Goal: Task Accomplishment & Management: Manage account settings

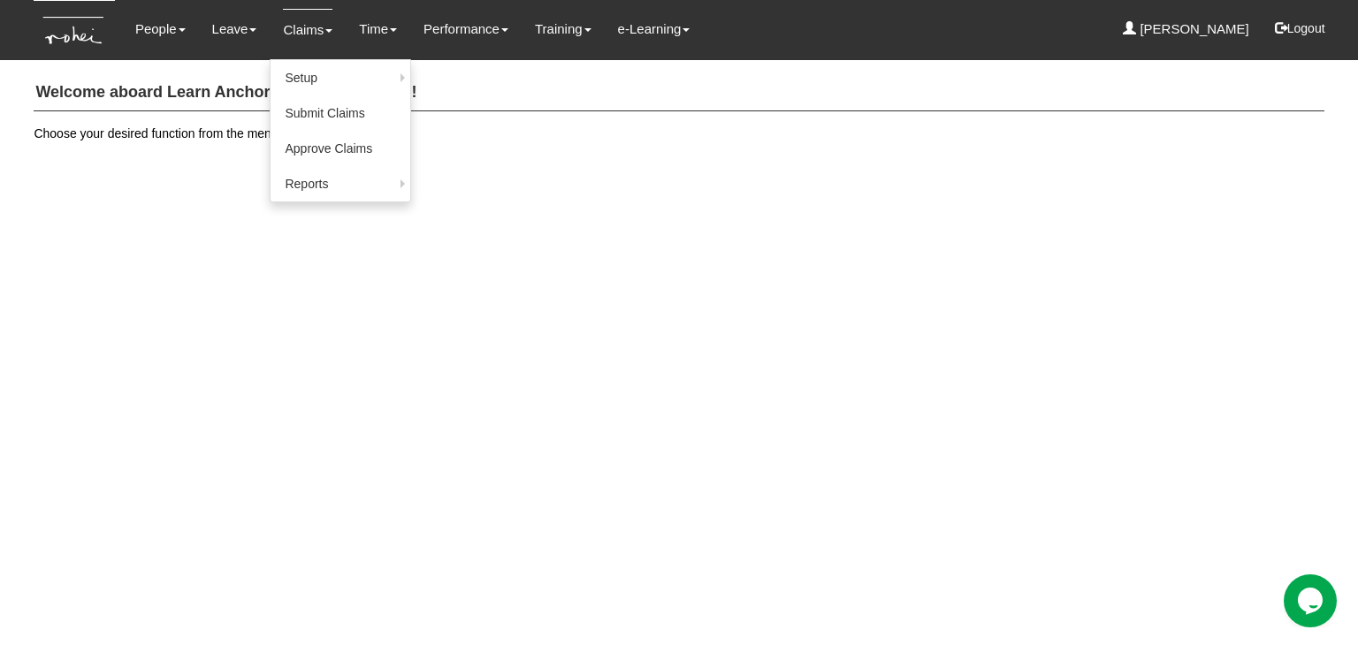
click at [302, 34] on link "Claims" at bounding box center [307, 30] width 49 height 42
click at [291, 109] on link "Submit Claims" at bounding box center [340, 112] width 140 height 35
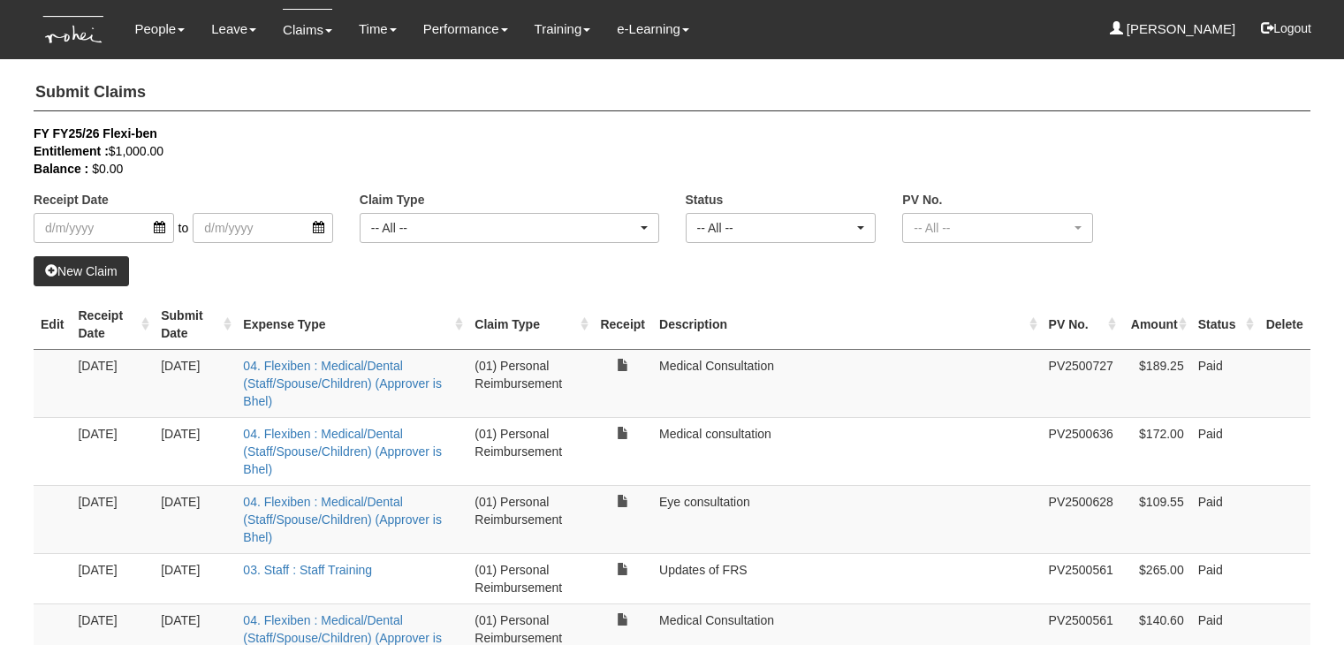
select select "50"
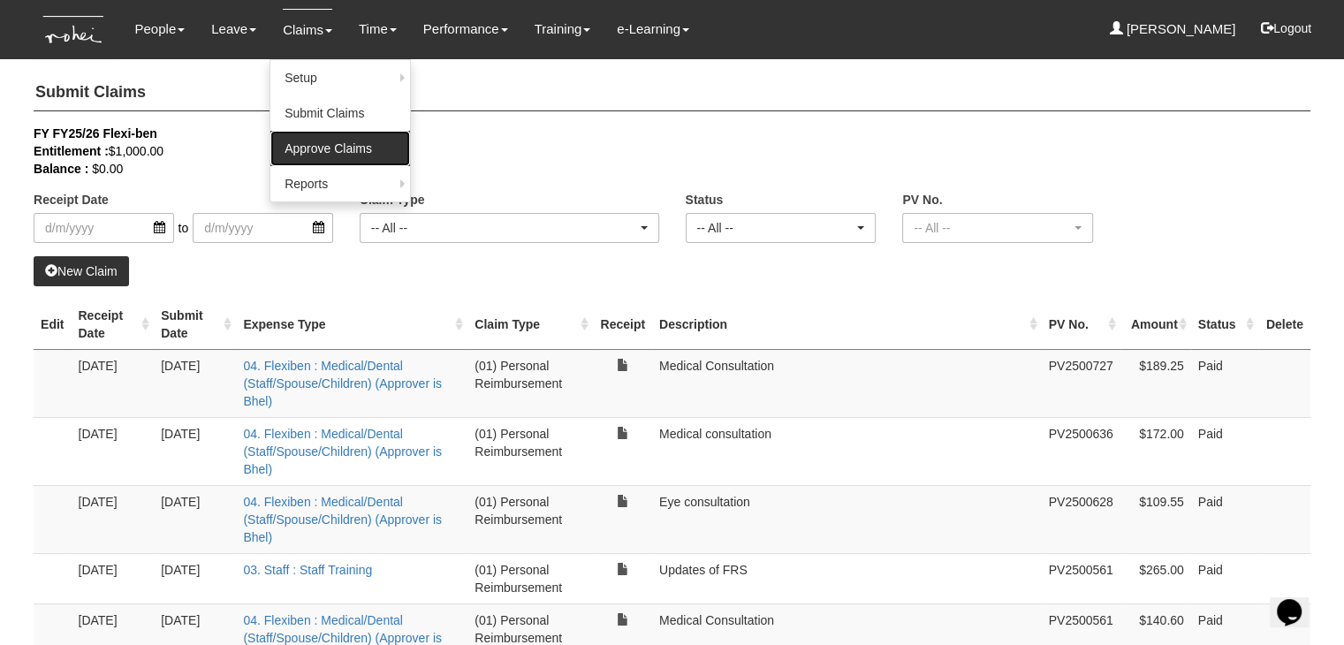
click at [308, 164] on link "Approve Claims" at bounding box center [340, 148] width 140 height 35
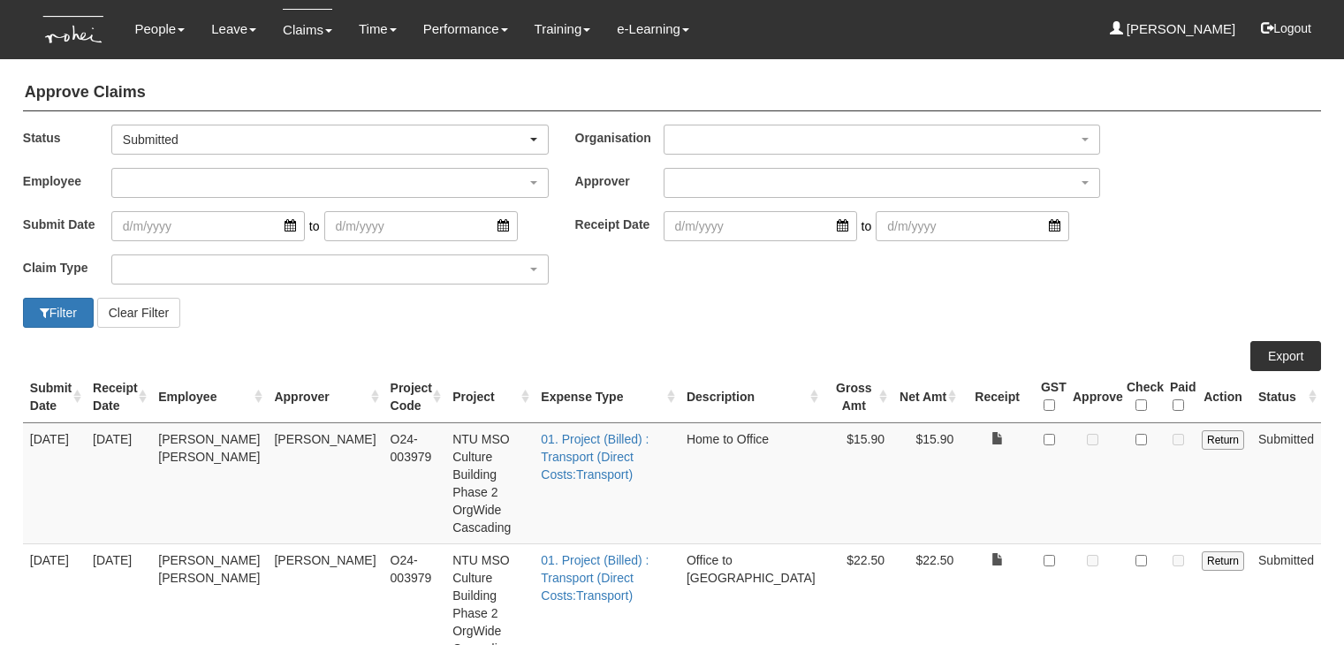
select select "50"
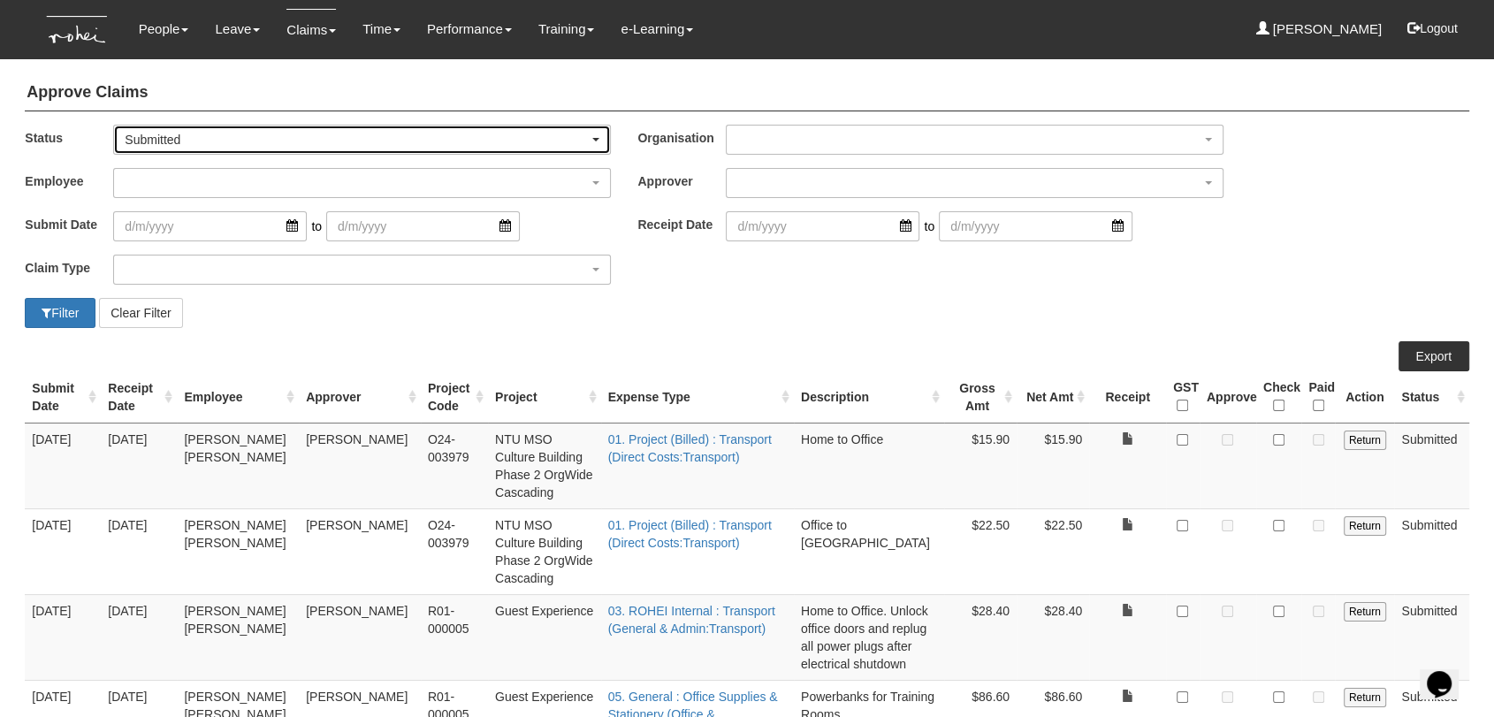
drag, startPoint x: 0, startPoint y: 0, endPoint x: 292, endPoint y: 137, distance: 322.2
click at [292, 137] on div "Submitted" at bounding box center [357, 140] width 464 height 18
click at [168, 174] on span "-- All --" at bounding box center [150, 169] width 36 height 18
select select "All"
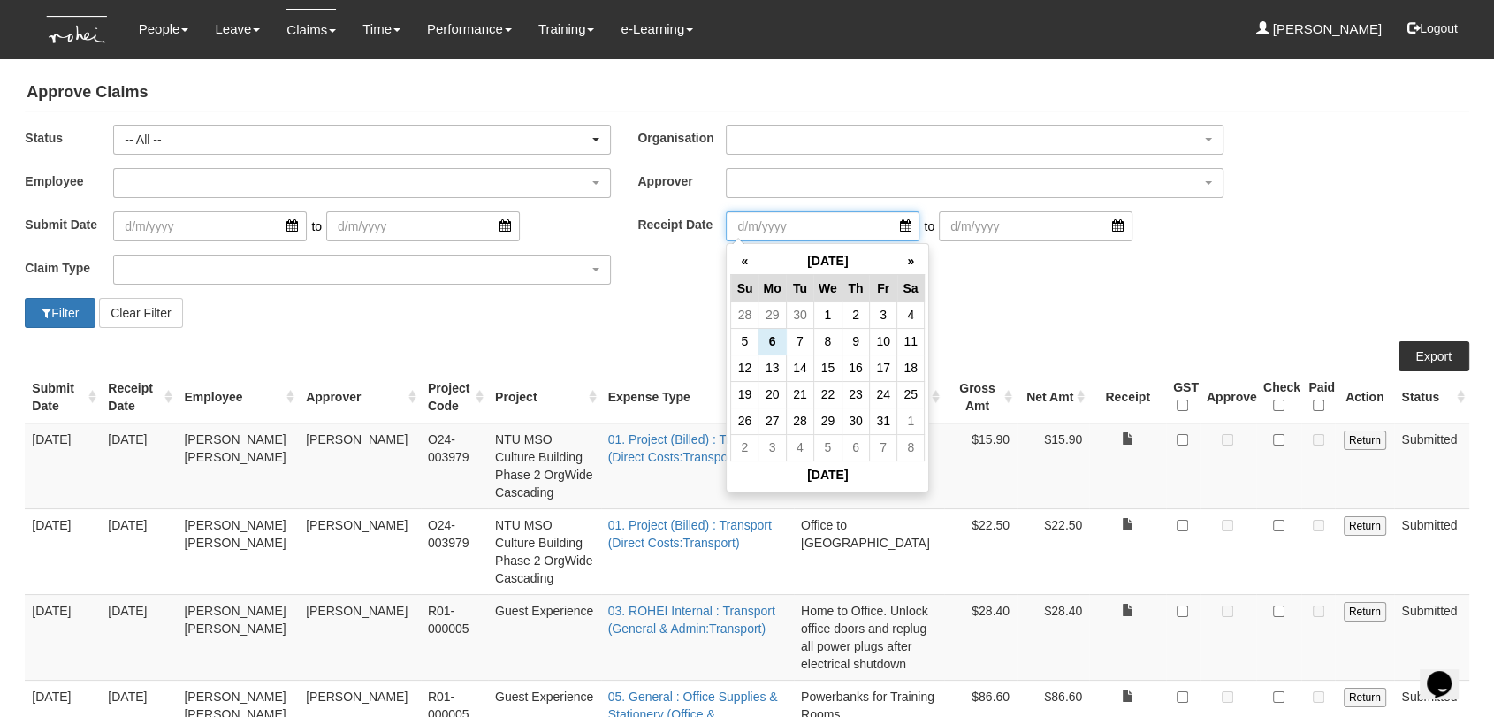
click at [779, 217] on input "search" at bounding box center [823, 226] width 194 height 30
click at [742, 267] on th "«" at bounding box center [744, 260] width 27 height 27
click at [908, 411] on td "30" at bounding box center [910, 420] width 27 height 27
type input "[DATE]"
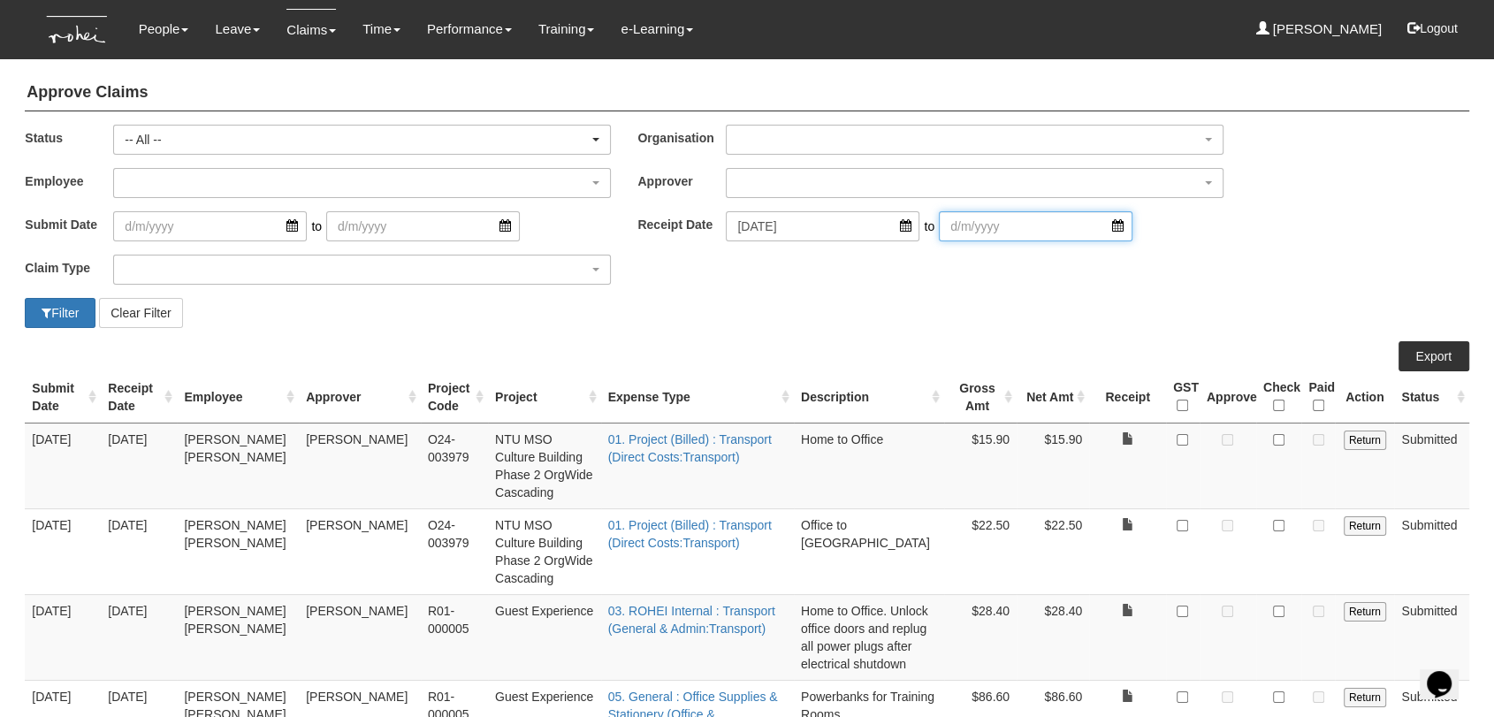
click at [1091, 215] on input "search" at bounding box center [1036, 226] width 194 height 30
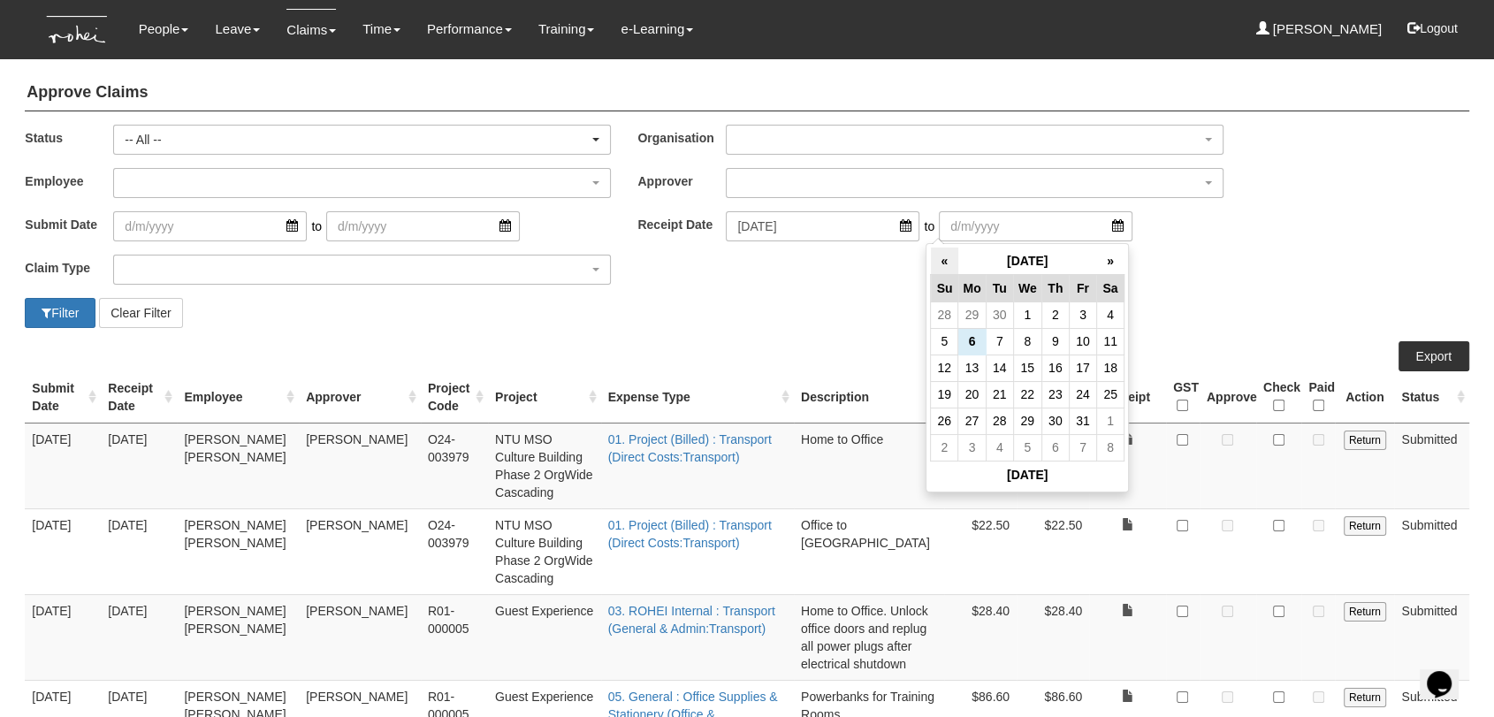
click at [932, 263] on th "«" at bounding box center [944, 260] width 27 height 27
click at [1008, 423] on td "30" at bounding box center [998, 420] width 27 height 27
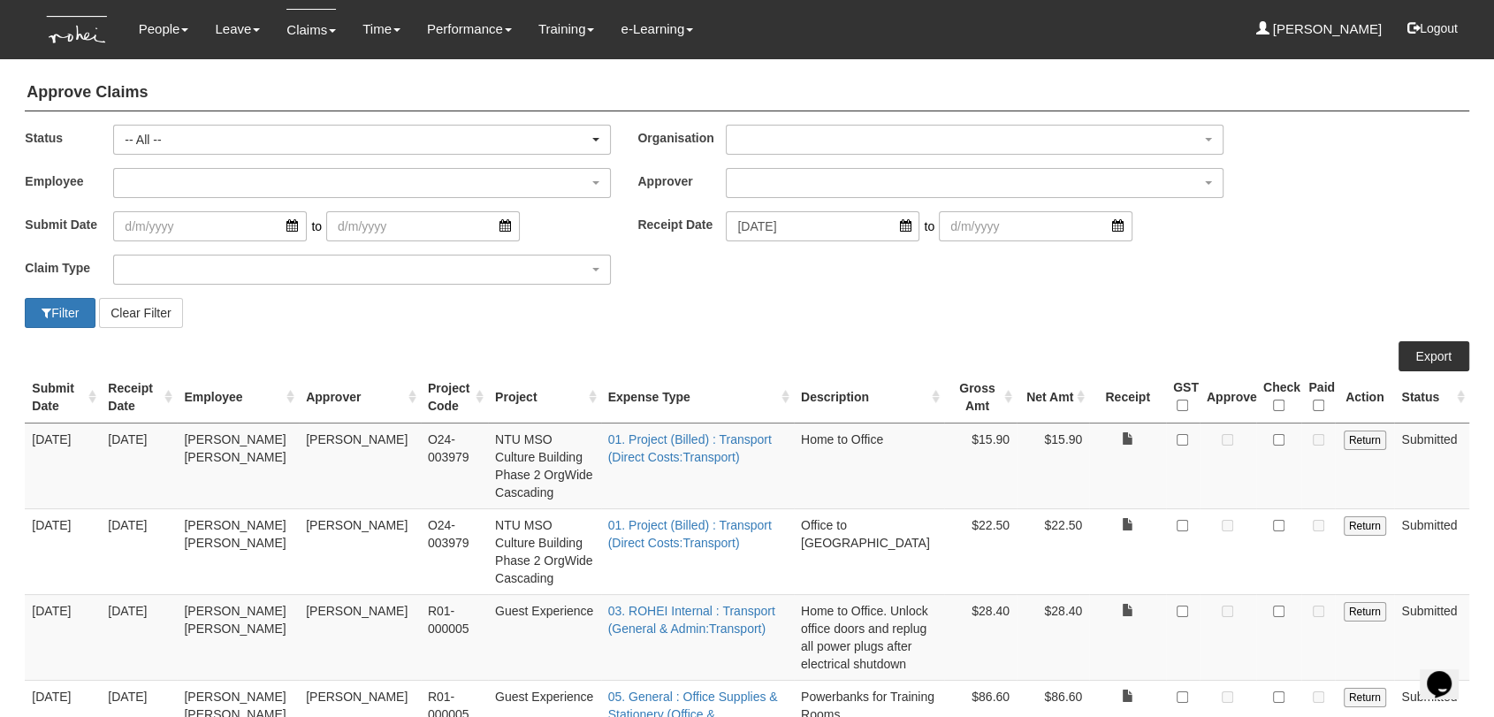
type input "[DATE]"
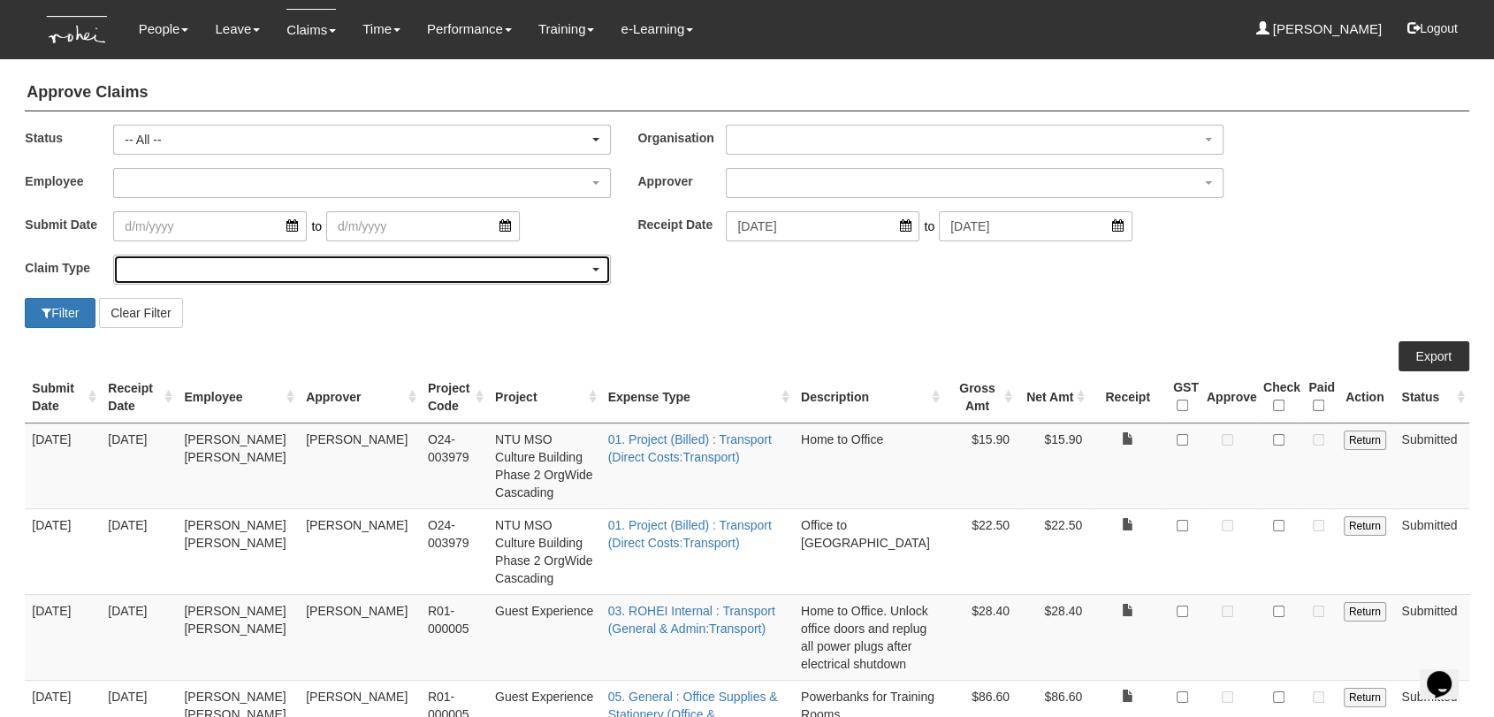
click at [184, 269] on div "button" at bounding box center [362, 269] width 496 height 28
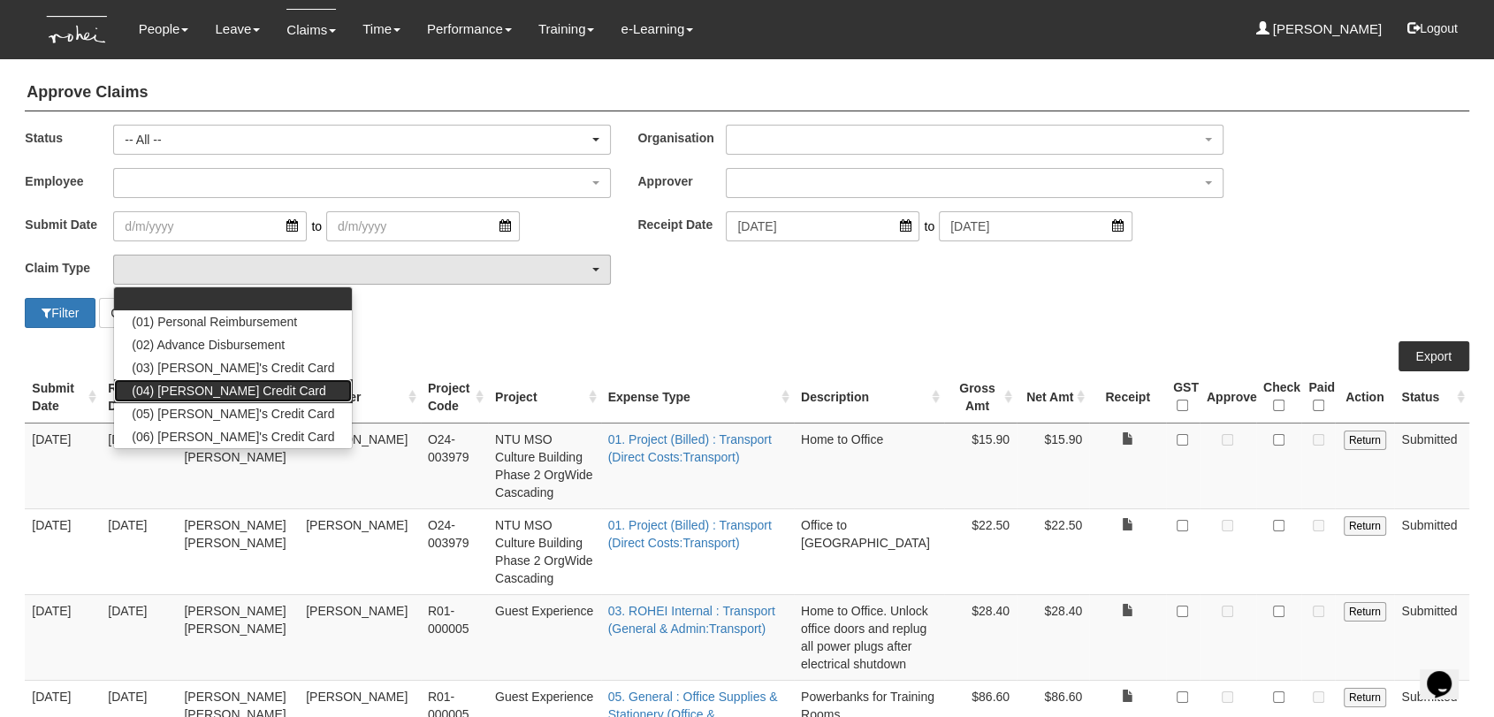
click at [184, 397] on span "(04) [PERSON_NAME] Credit Card" at bounding box center [229, 391] width 194 height 18
select select "16"
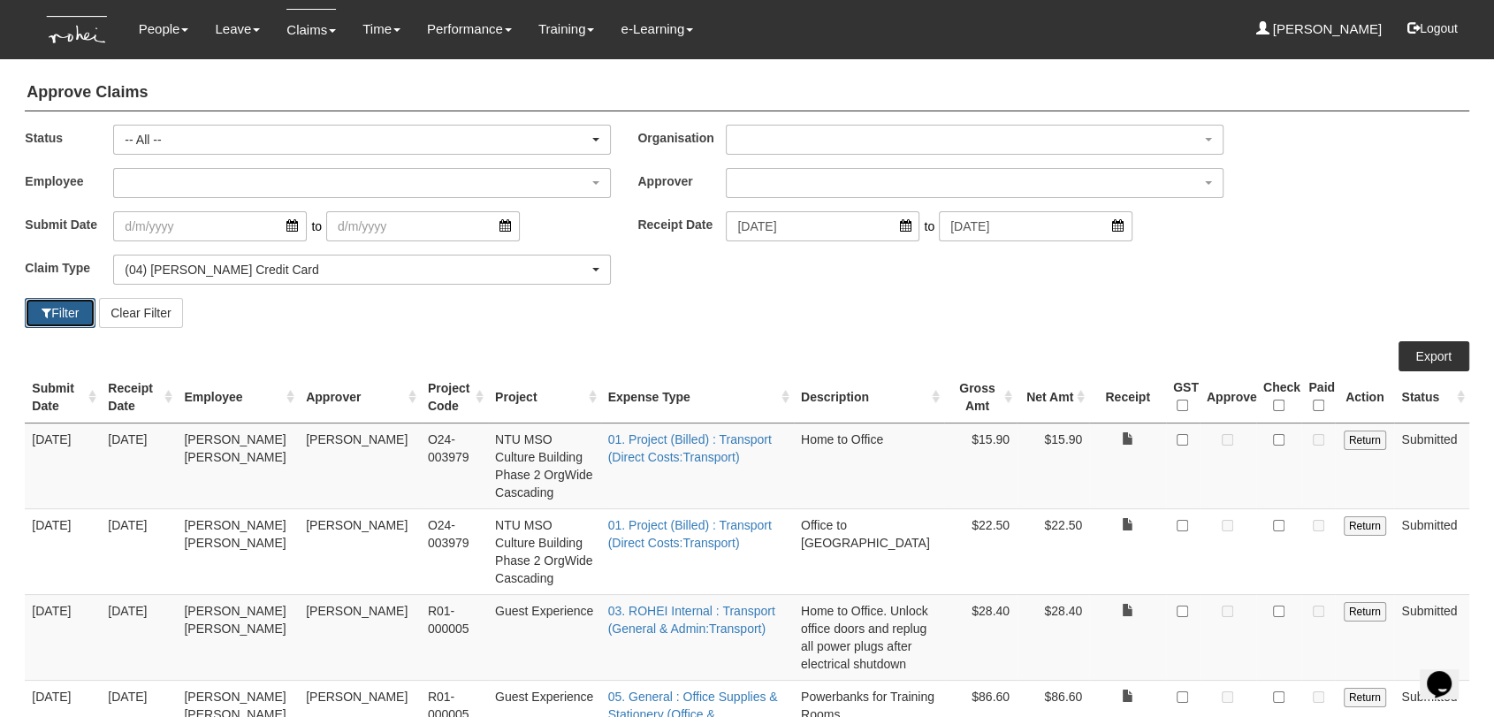
click at [31, 310] on button "Filter" at bounding box center [60, 313] width 71 height 30
select select "50"
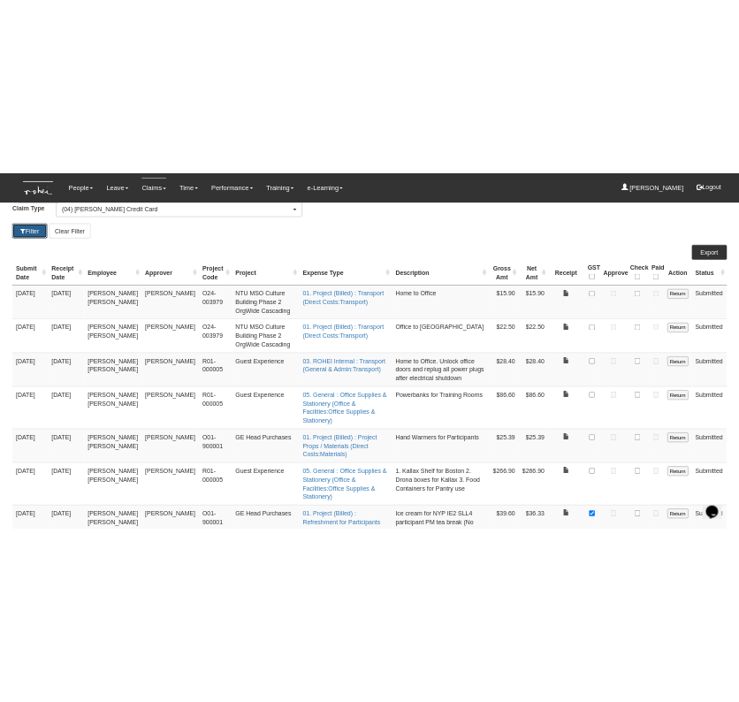
scroll to position [223, 0]
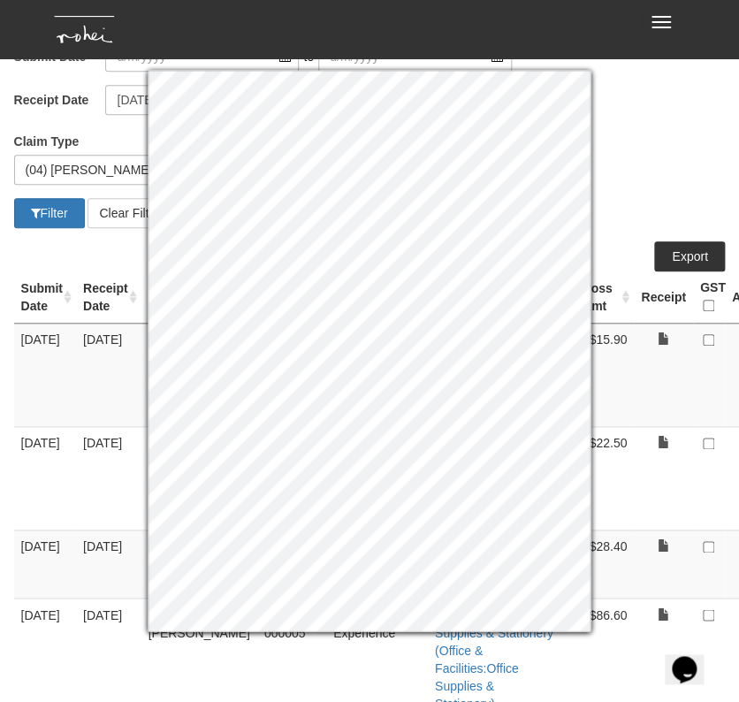
click at [657, 167] on div "Claim Type (01) Personal Reimbursement (02) Advance Disbursement (03) [PERSON_N…" at bounding box center [370, 163] width 738 height 70
click at [683, 122] on div "Submit Date to Receipt Date [DATE] to [DATE]" at bounding box center [370, 85] width 738 height 87
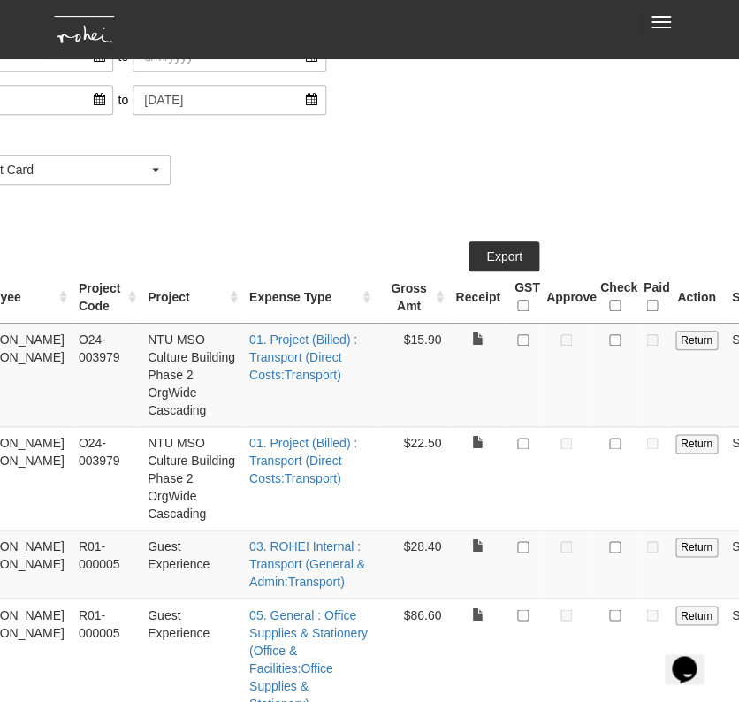
scroll to position [223, 209]
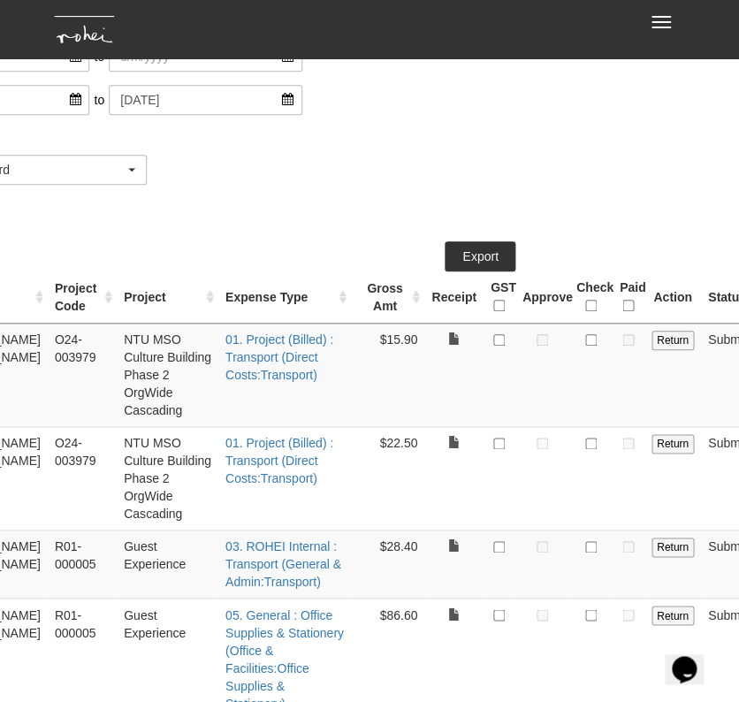
click at [430, 441] on td at bounding box center [453, 477] width 59 height 103
click at [424, 444] on td at bounding box center [453, 477] width 59 height 103
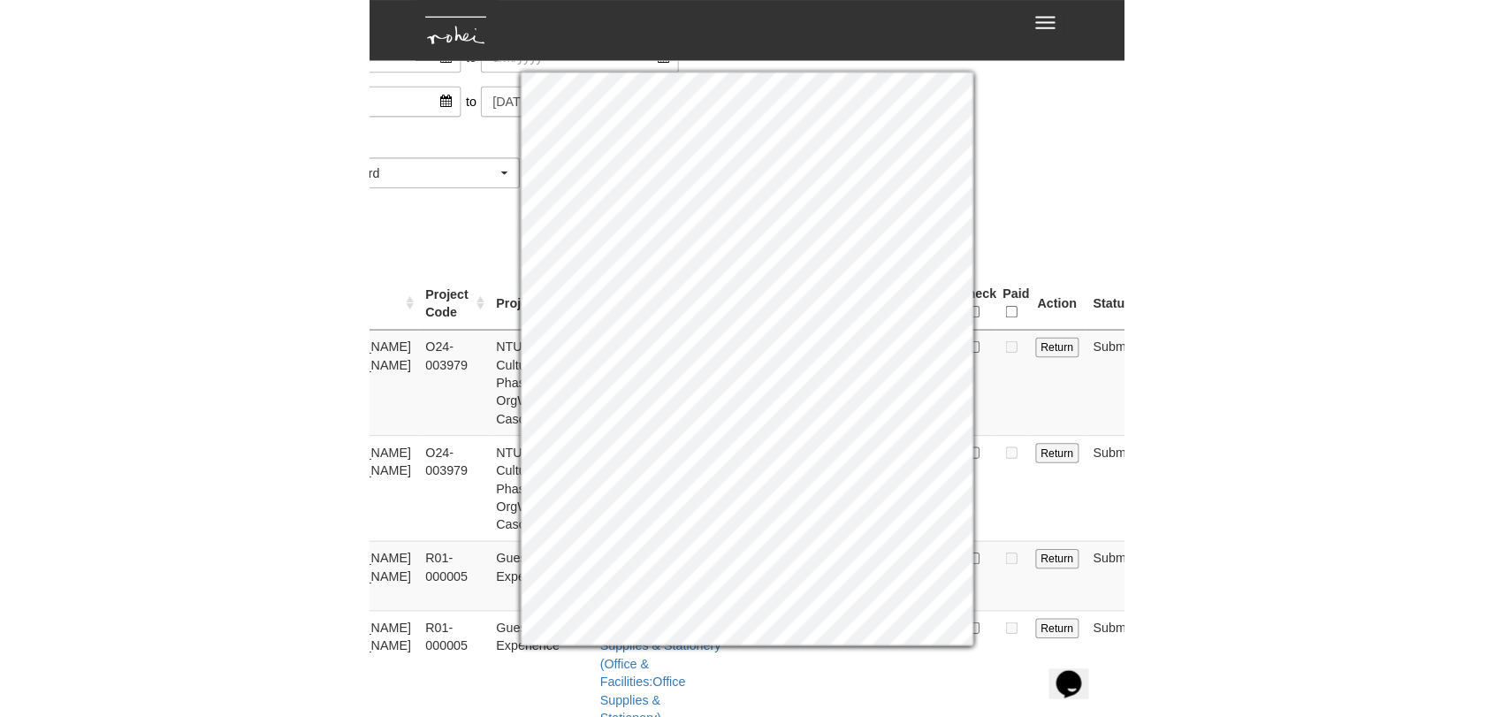
scroll to position [196, 0]
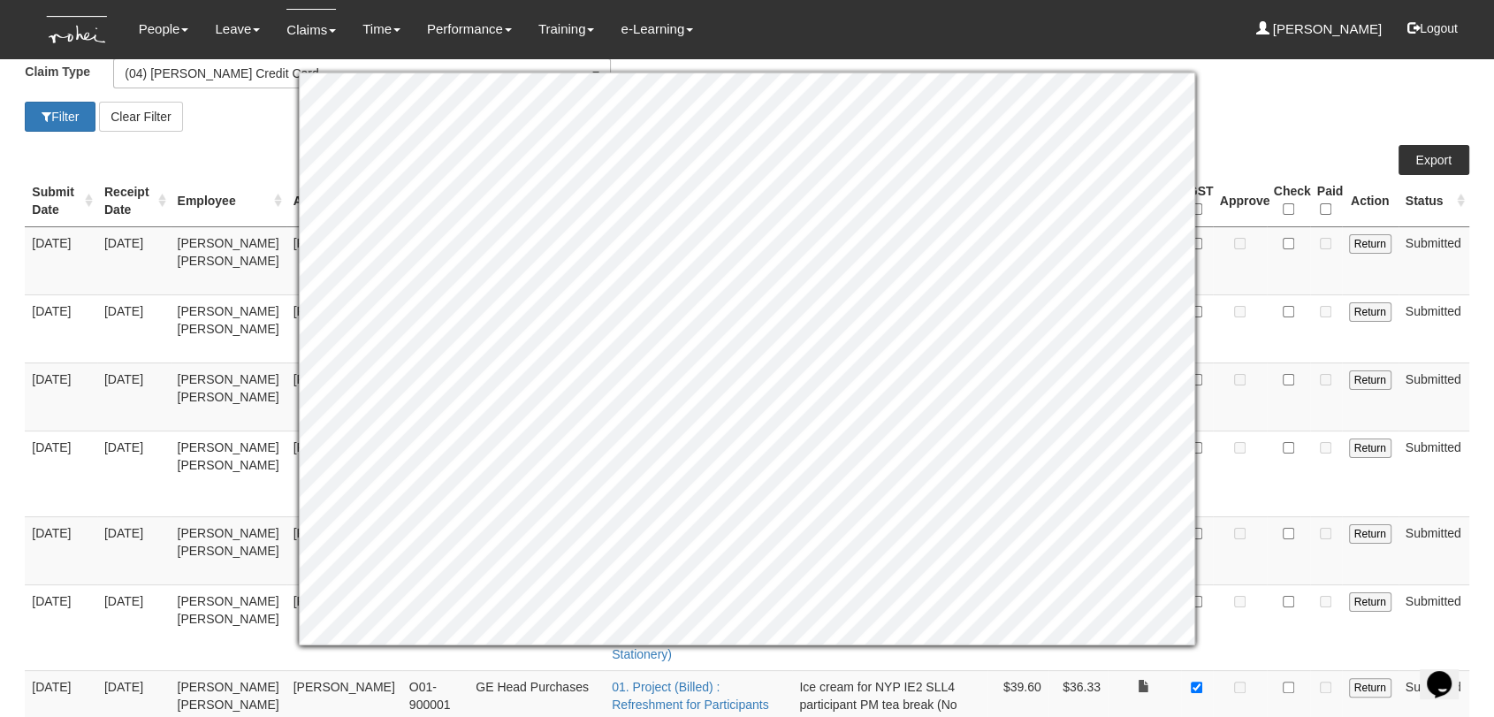
click at [1329, 102] on div "Filter Clear Filter" at bounding box center [746, 117] width 1470 height 30
click at [1287, 124] on div "Filter Clear Filter" at bounding box center [746, 117] width 1470 height 30
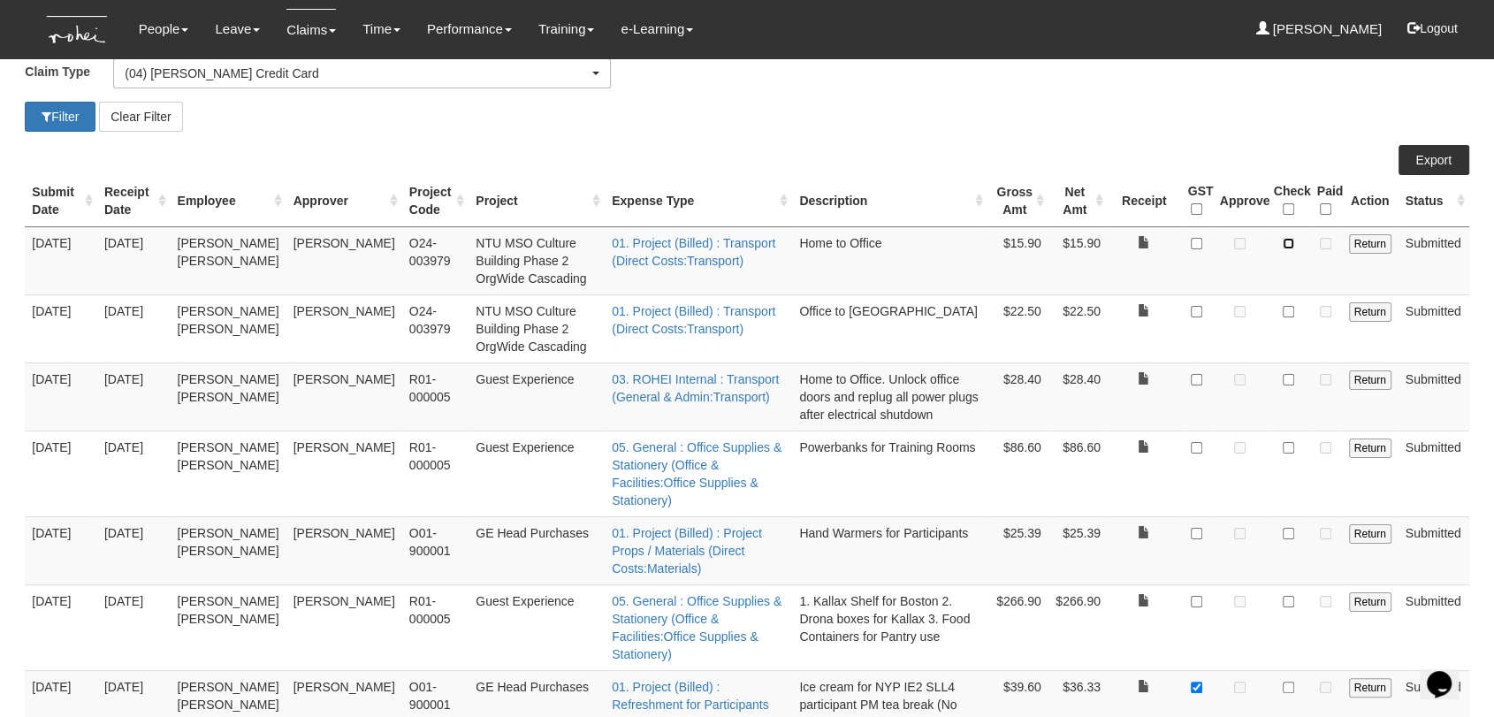
click at [1286, 241] on input "checkbox" at bounding box center [1287, 243] width 11 height 11
checkbox input "true"
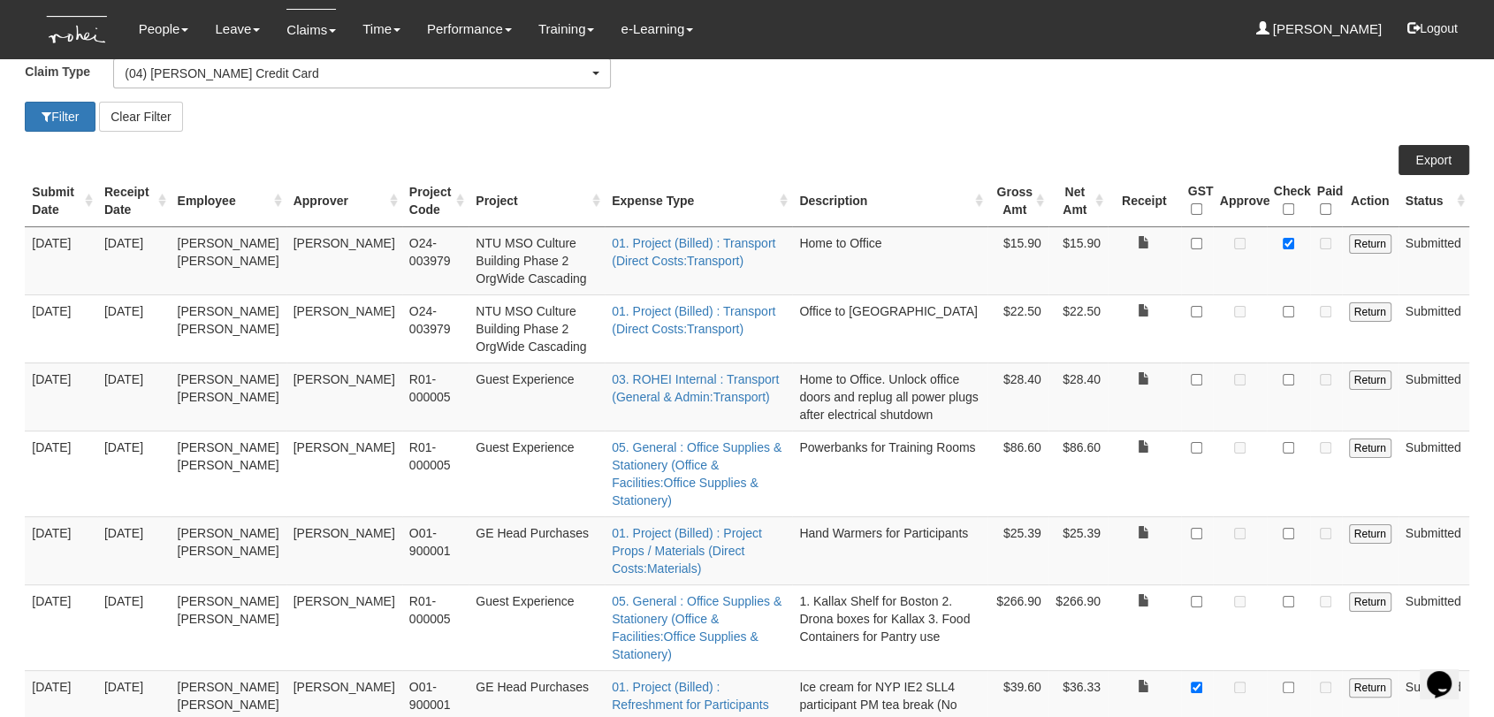
click at [1280, 311] on td at bounding box center [1288, 328] width 43 height 68
click at [1289, 306] on input "checkbox" at bounding box center [1287, 311] width 11 height 11
checkbox input "true"
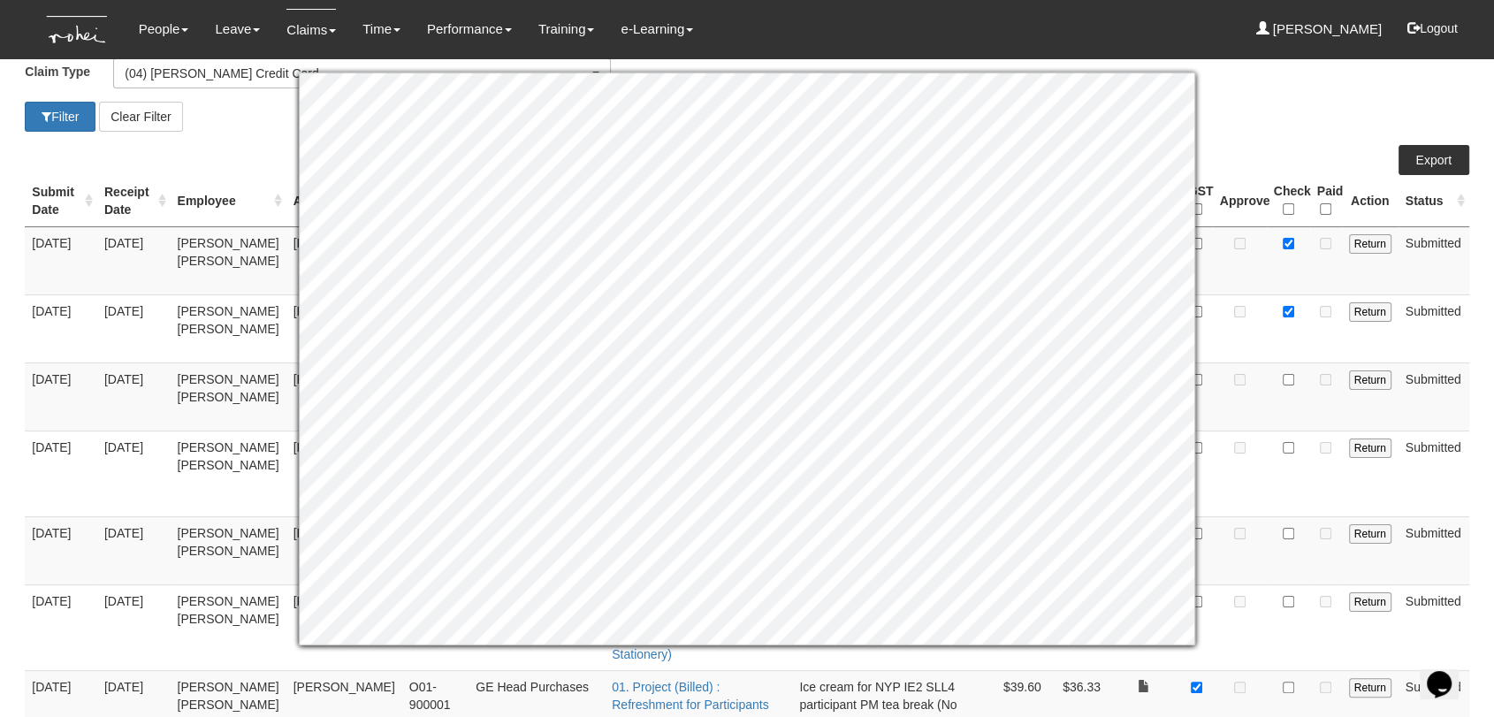
click at [1289, 498] on td at bounding box center [1288, 473] width 43 height 86
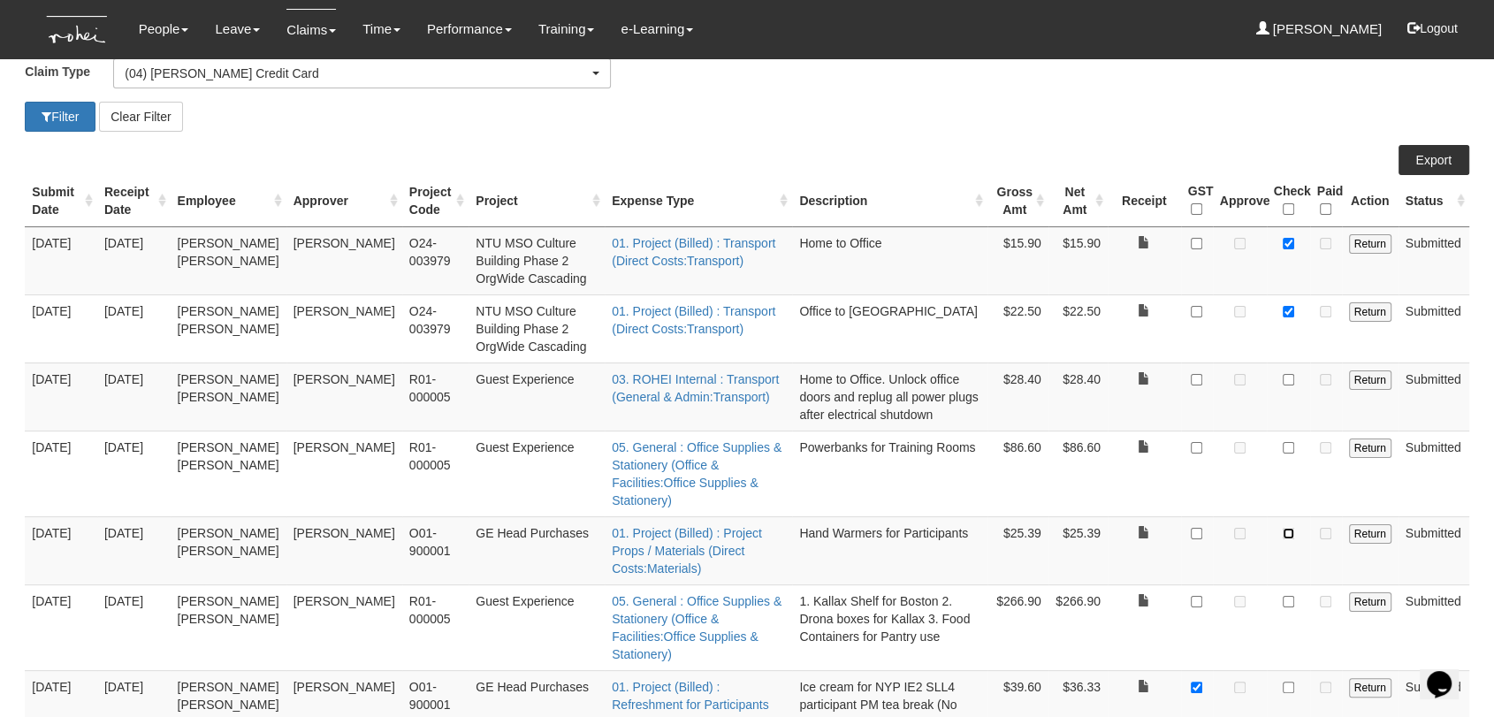
click at [1287, 529] on input "checkbox" at bounding box center [1287, 533] width 11 height 11
checkbox input "true"
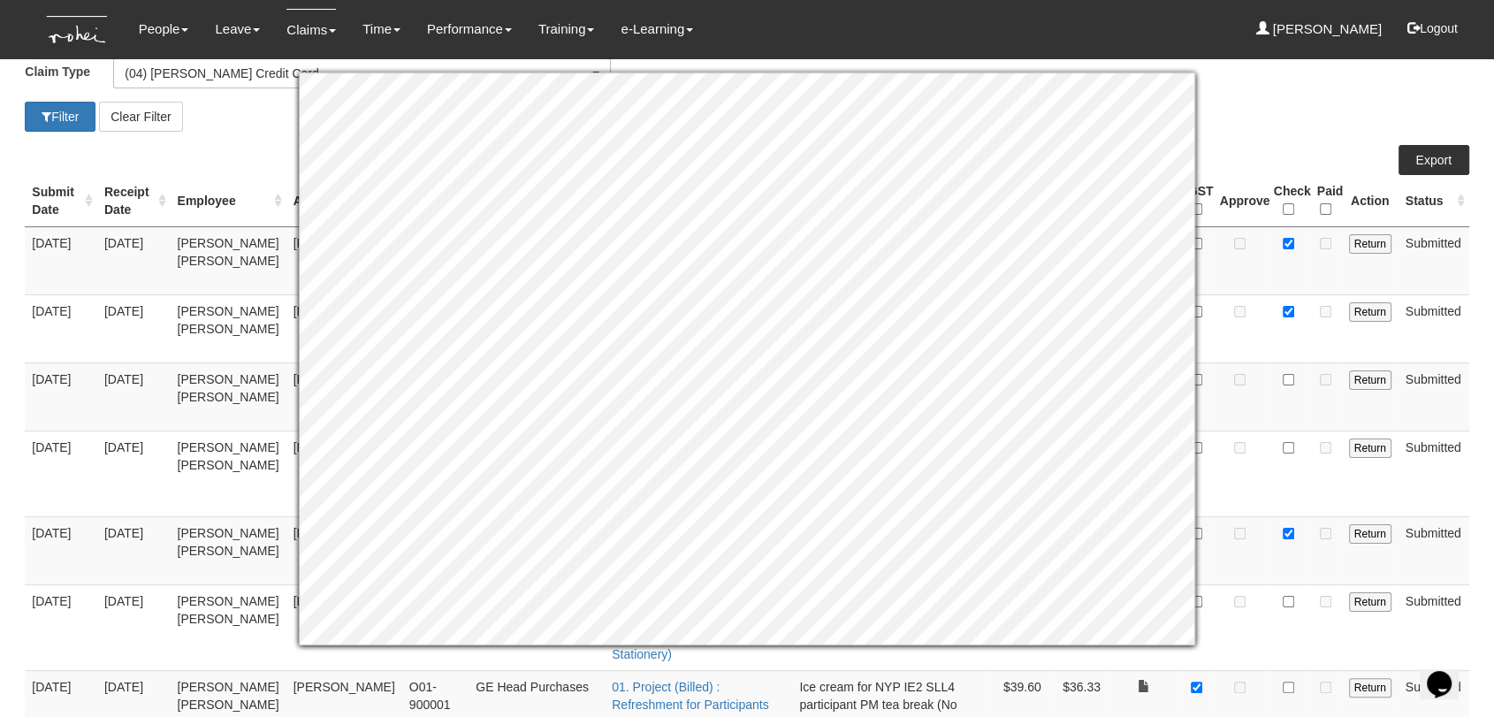
click at [1343, 126] on div "Filter Clear Filter" at bounding box center [746, 117] width 1470 height 30
click at [1343, 483] on td "Submitted" at bounding box center [1433, 473] width 71 height 86
click at [1343, 504] on td "Return" at bounding box center [1370, 473] width 57 height 86
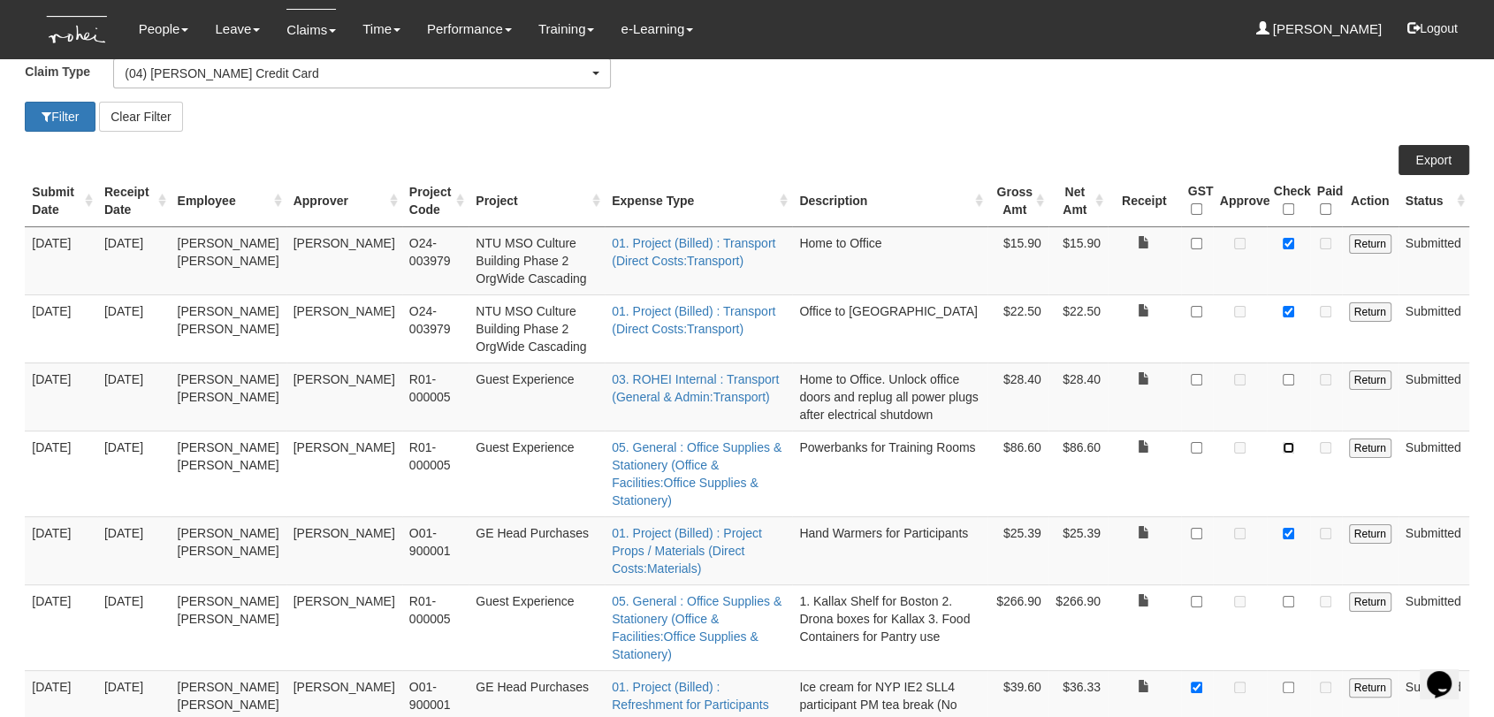
click at [1287, 448] on input "checkbox" at bounding box center [1287, 447] width 11 height 11
checkbox input "true"
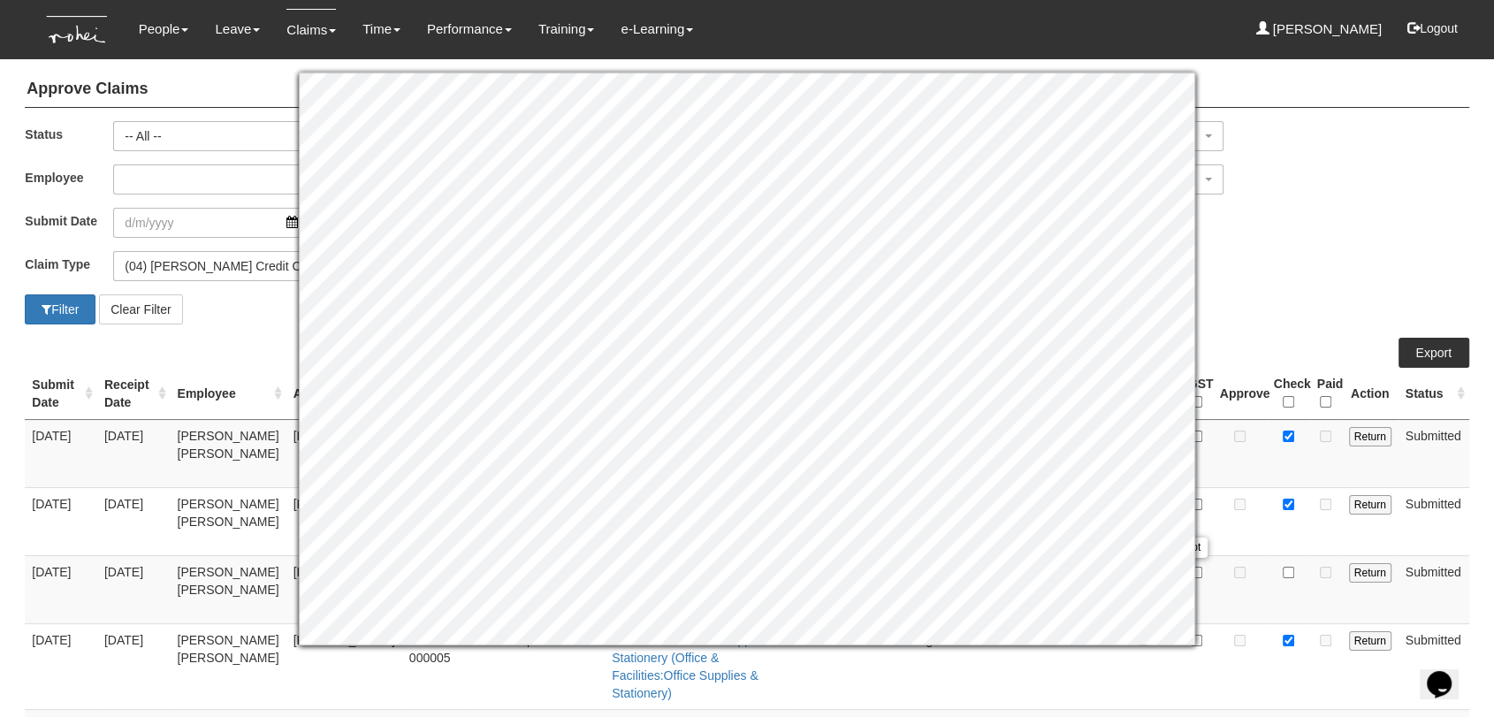
scroll to position [0, 0]
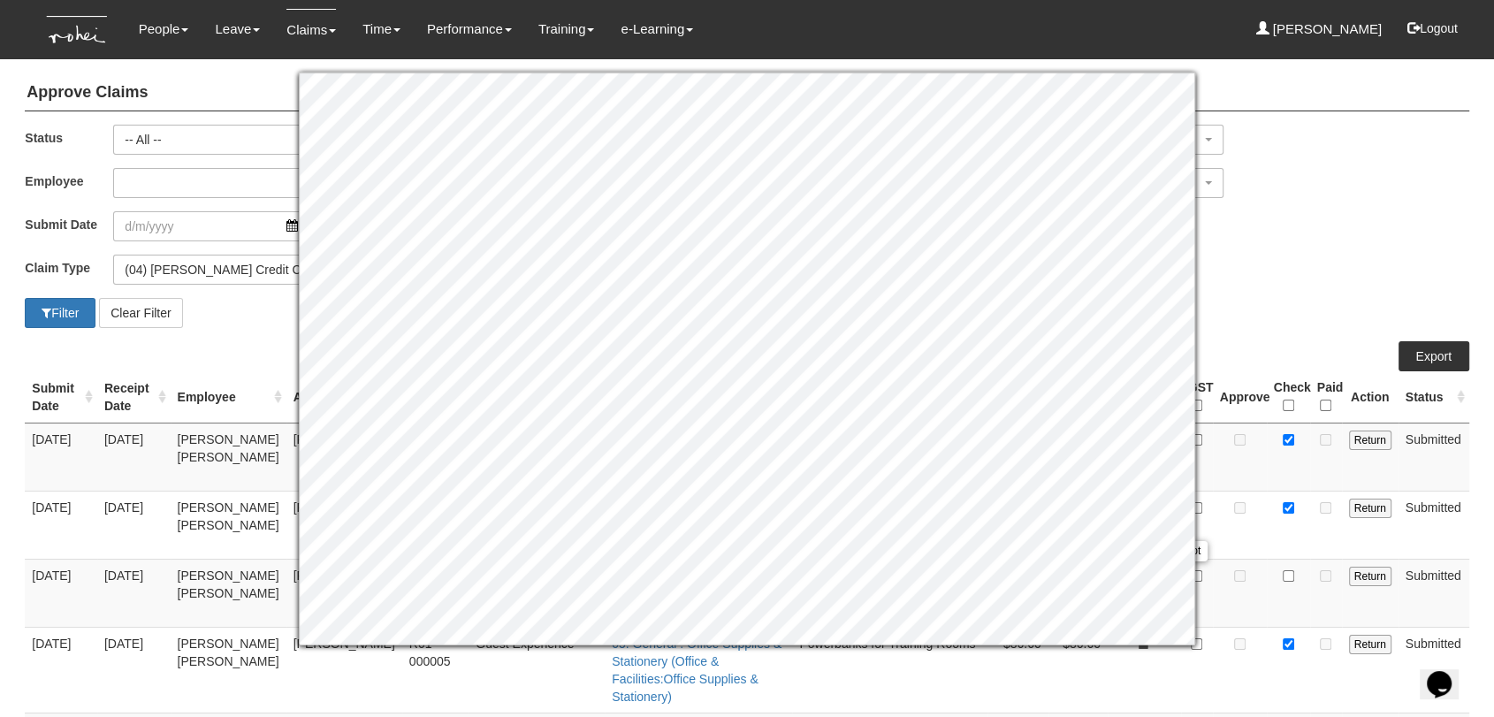
click at [1343, 291] on div "Claim Type (01) Personal Reimbursement (02) Advance Disbursement (03) [PERSON_N…" at bounding box center [746, 276] width 1470 height 43
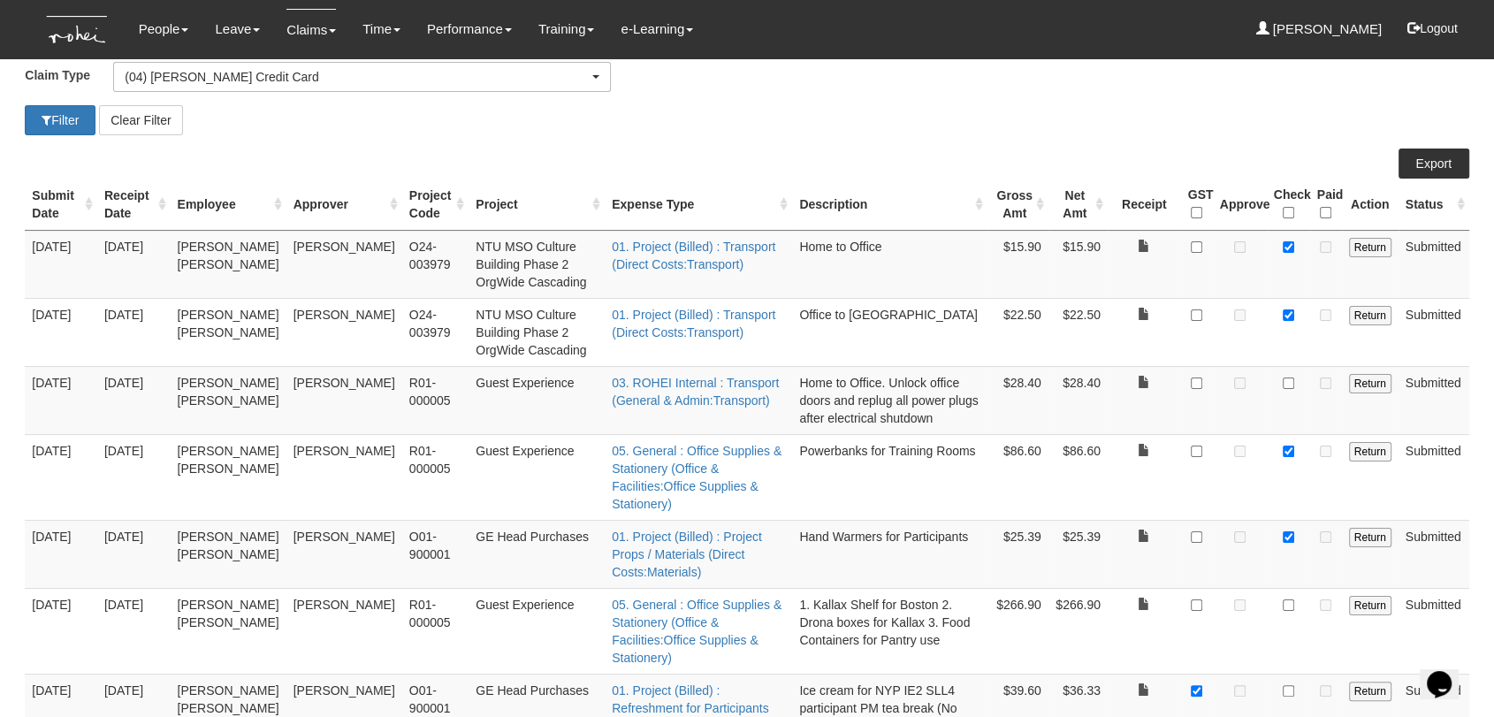
scroll to position [196, 0]
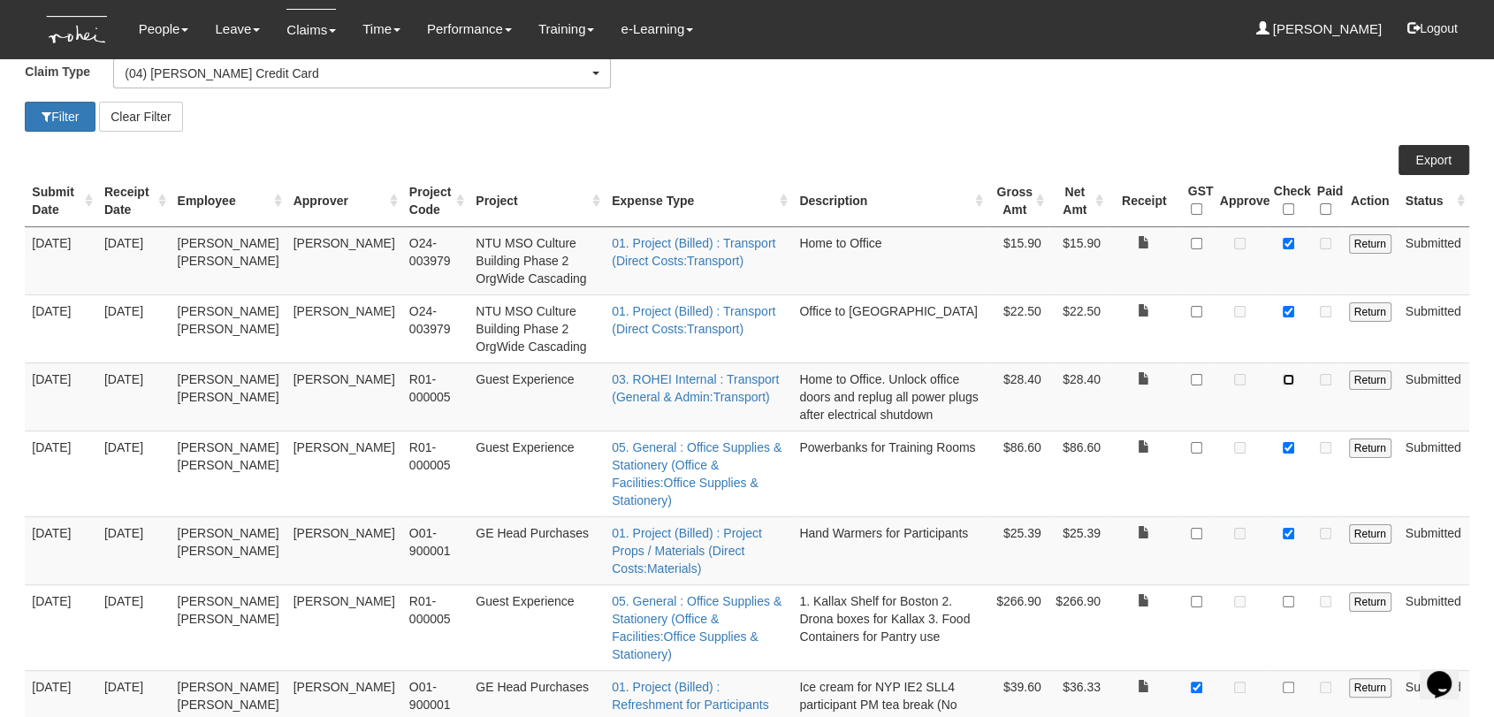
click at [1291, 380] on input "checkbox" at bounding box center [1287, 379] width 11 height 11
checkbox input "true"
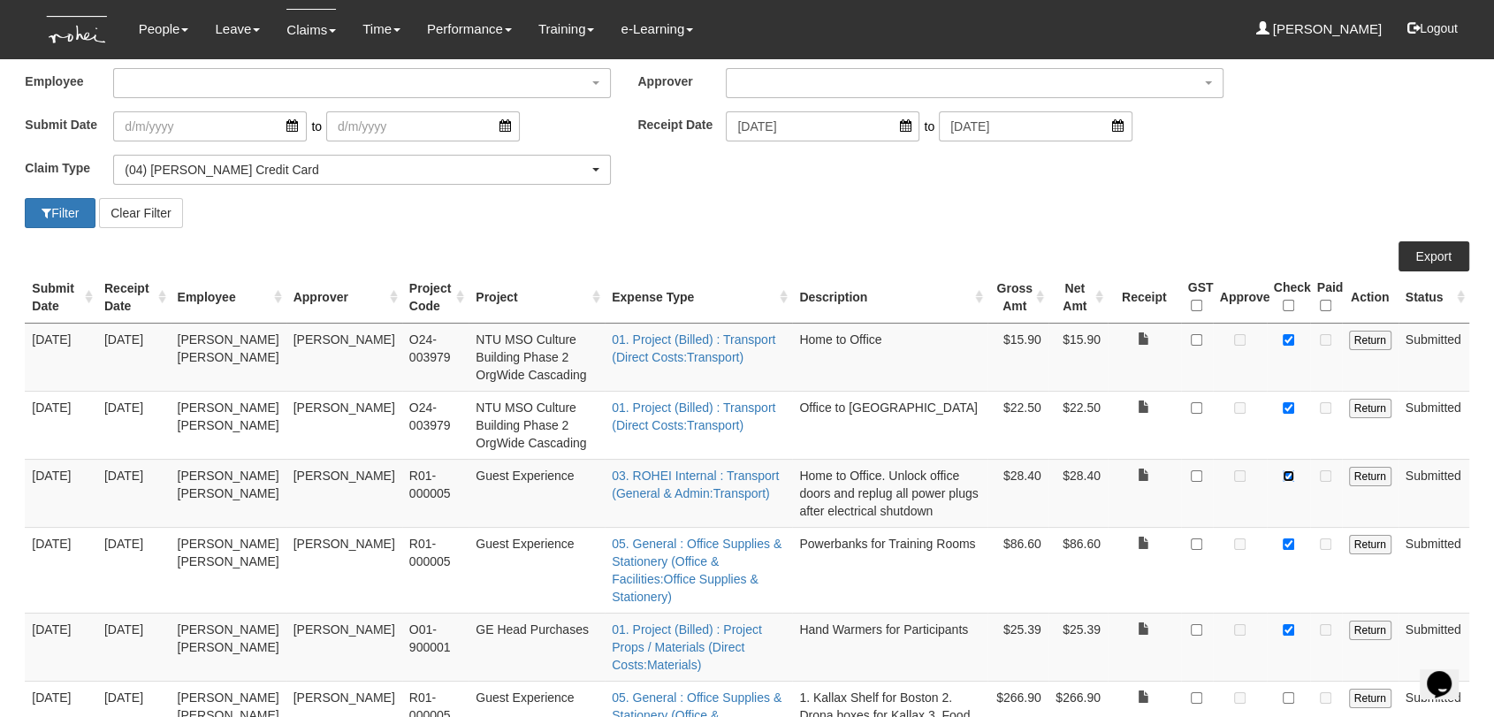
scroll to position [0, 0]
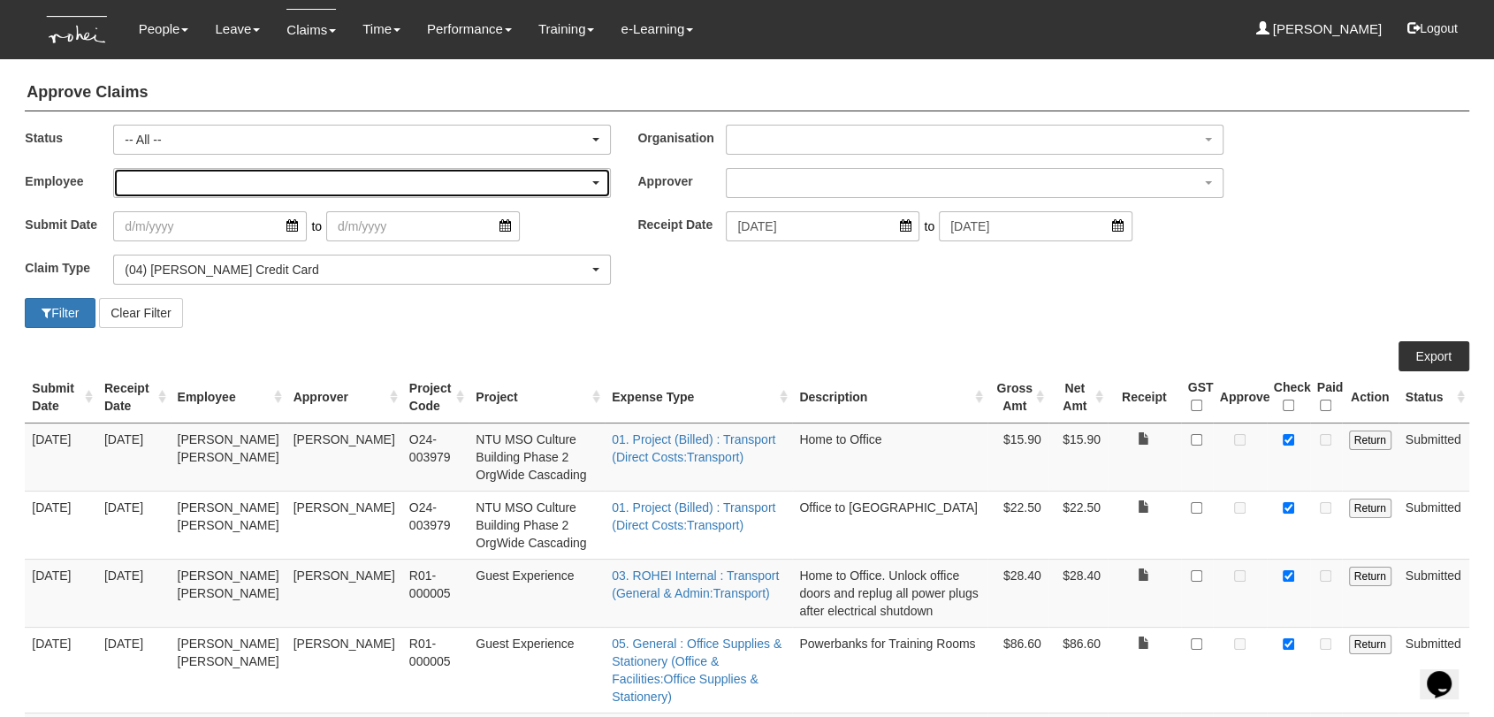
click at [189, 172] on div "button" at bounding box center [362, 183] width 496 height 28
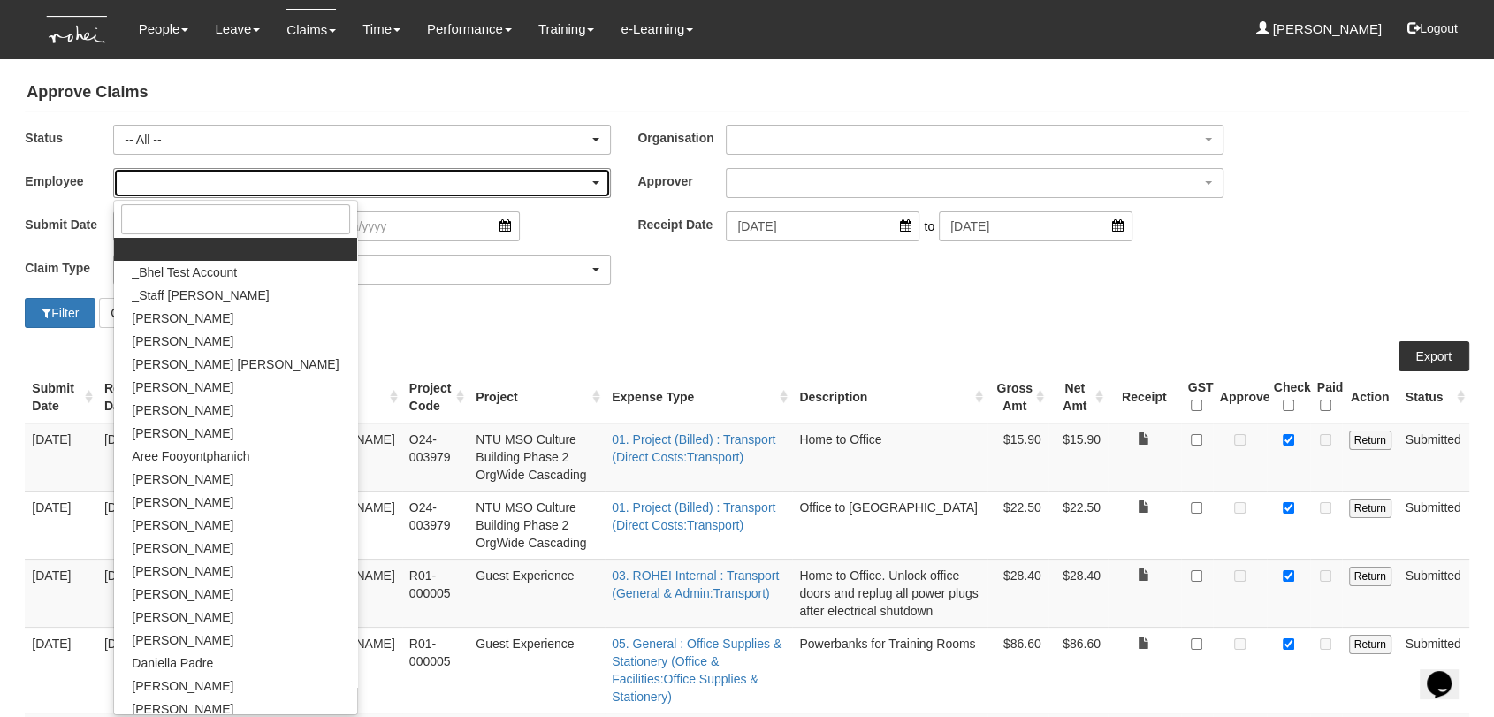
click at [189, 172] on div "button" at bounding box center [362, 183] width 496 height 28
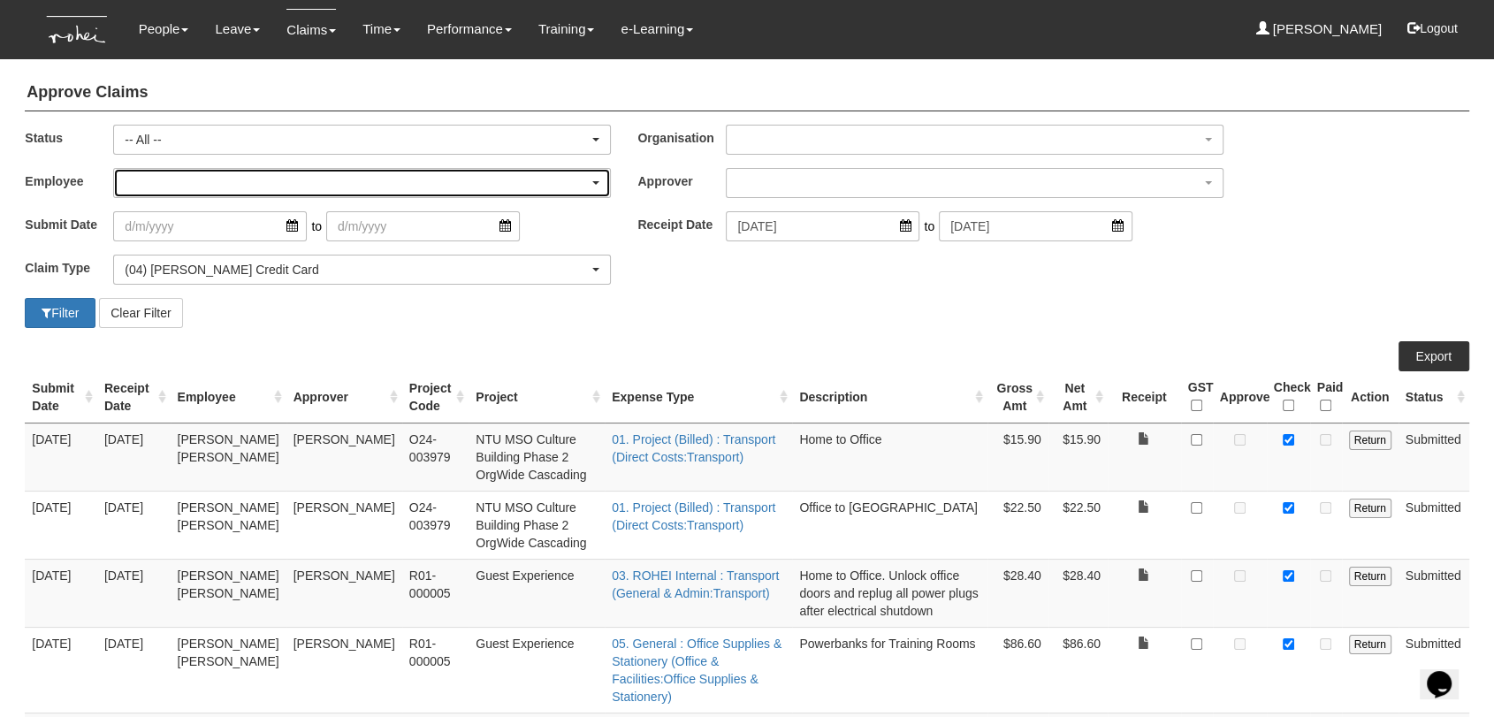
click at [186, 179] on div "button" at bounding box center [362, 183] width 496 height 28
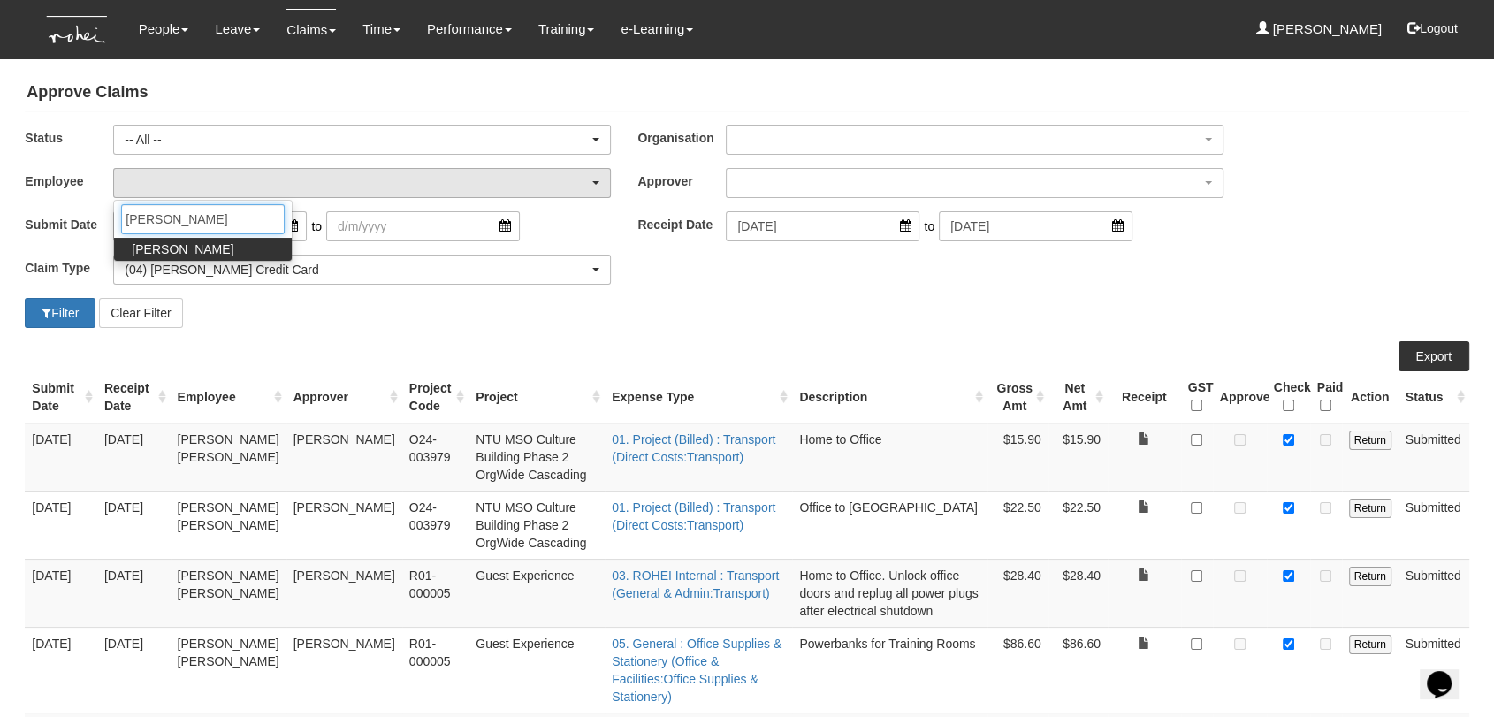
type input "[PERSON_NAME]"
click at [173, 255] on span "[PERSON_NAME]" at bounding box center [183, 249] width 102 height 18
select select "5a253378-523a-4c52-9c83-550f69dab0df"
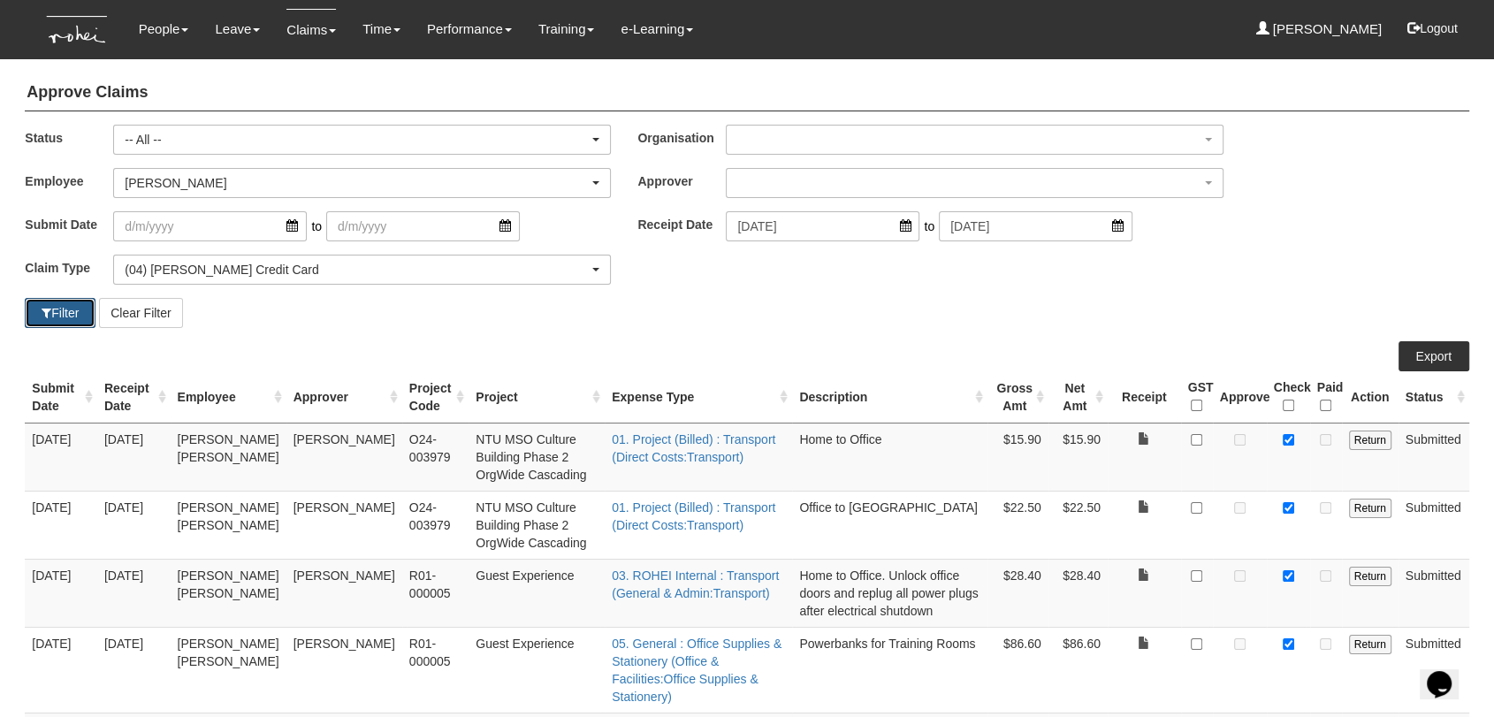
click at [54, 315] on button "Filter" at bounding box center [60, 313] width 71 height 30
select select "50"
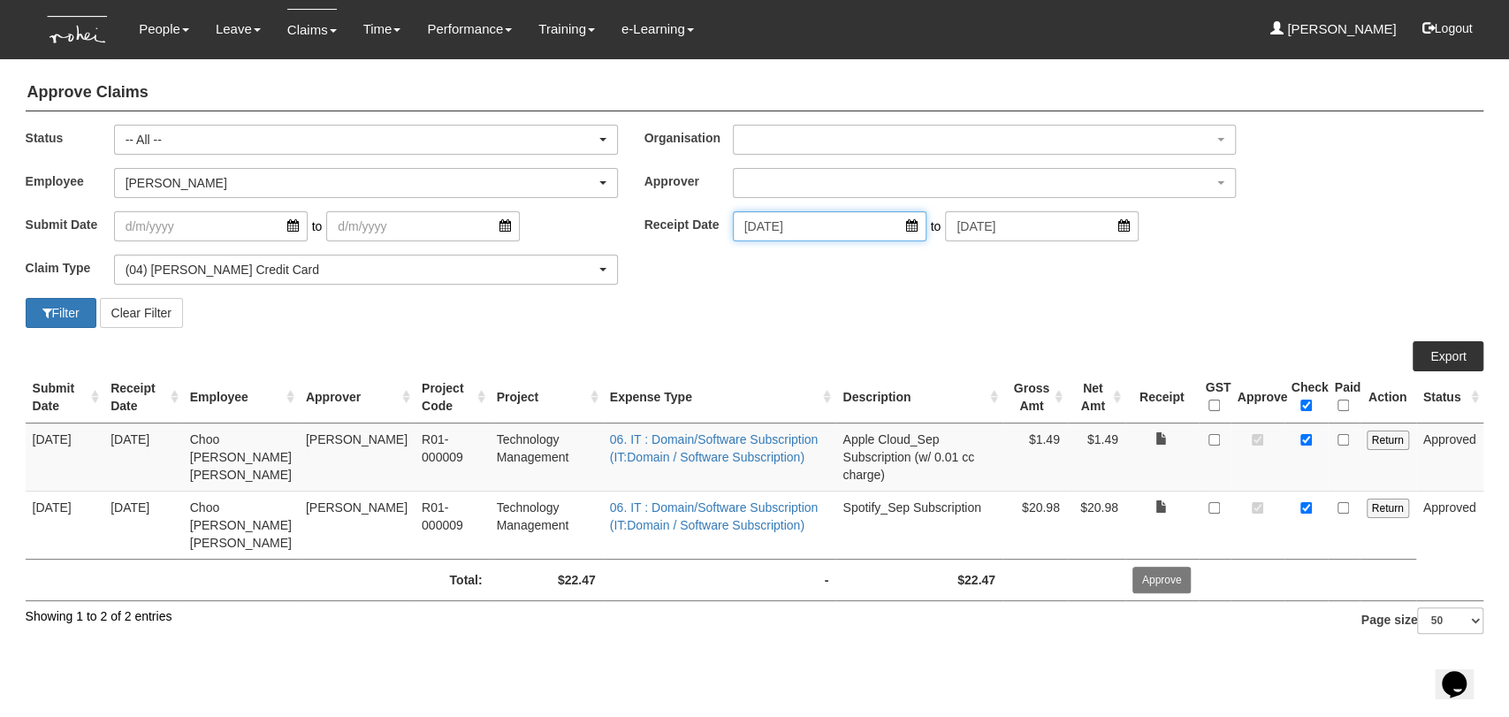
click at [792, 232] on input "[DATE]" at bounding box center [830, 226] width 194 height 30
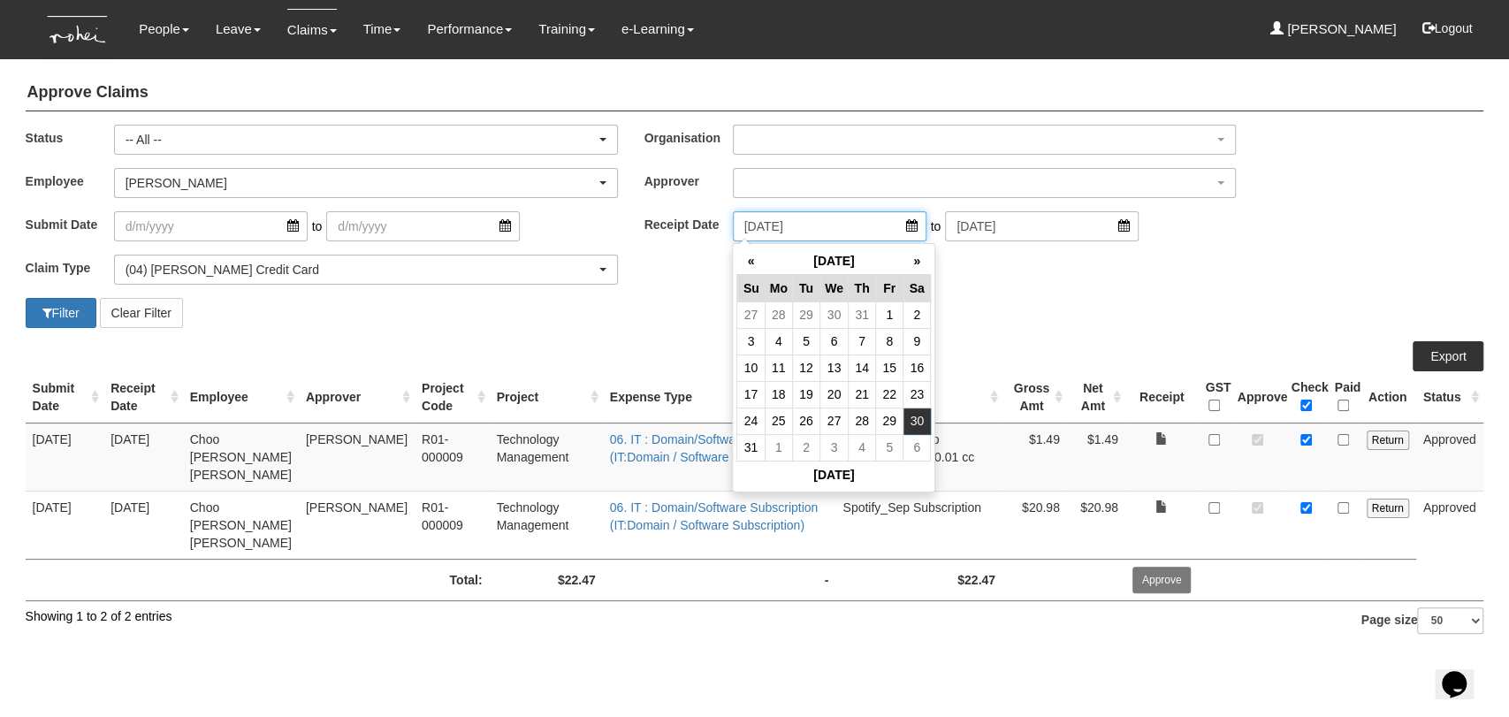
click at [897, 223] on input "[DATE]" at bounding box center [830, 226] width 194 height 30
click at [742, 260] on th "«" at bounding box center [750, 260] width 27 height 27
click at [856, 415] on td "31" at bounding box center [861, 420] width 27 height 27
type input "[DATE]"
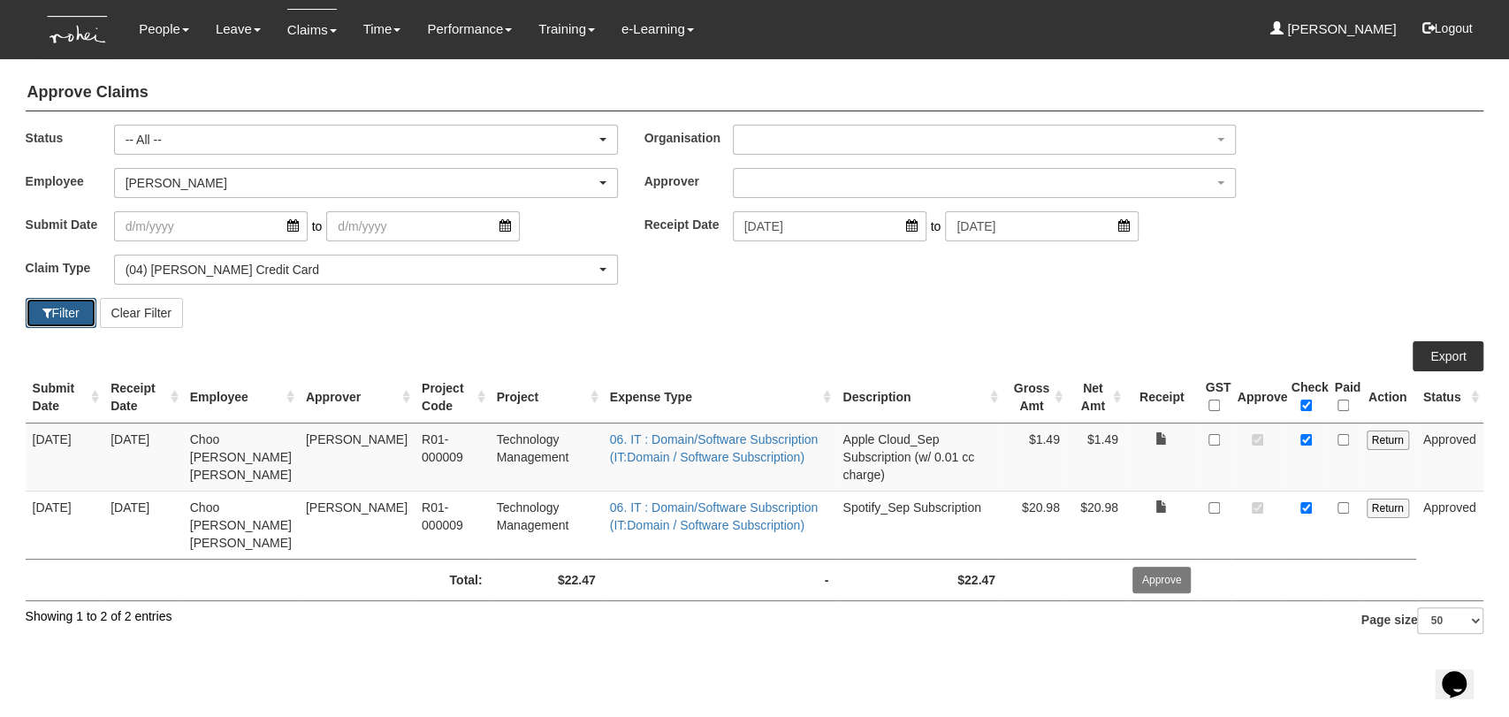
click at [63, 313] on button "Filter" at bounding box center [61, 313] width 71 height 30
select select "50"
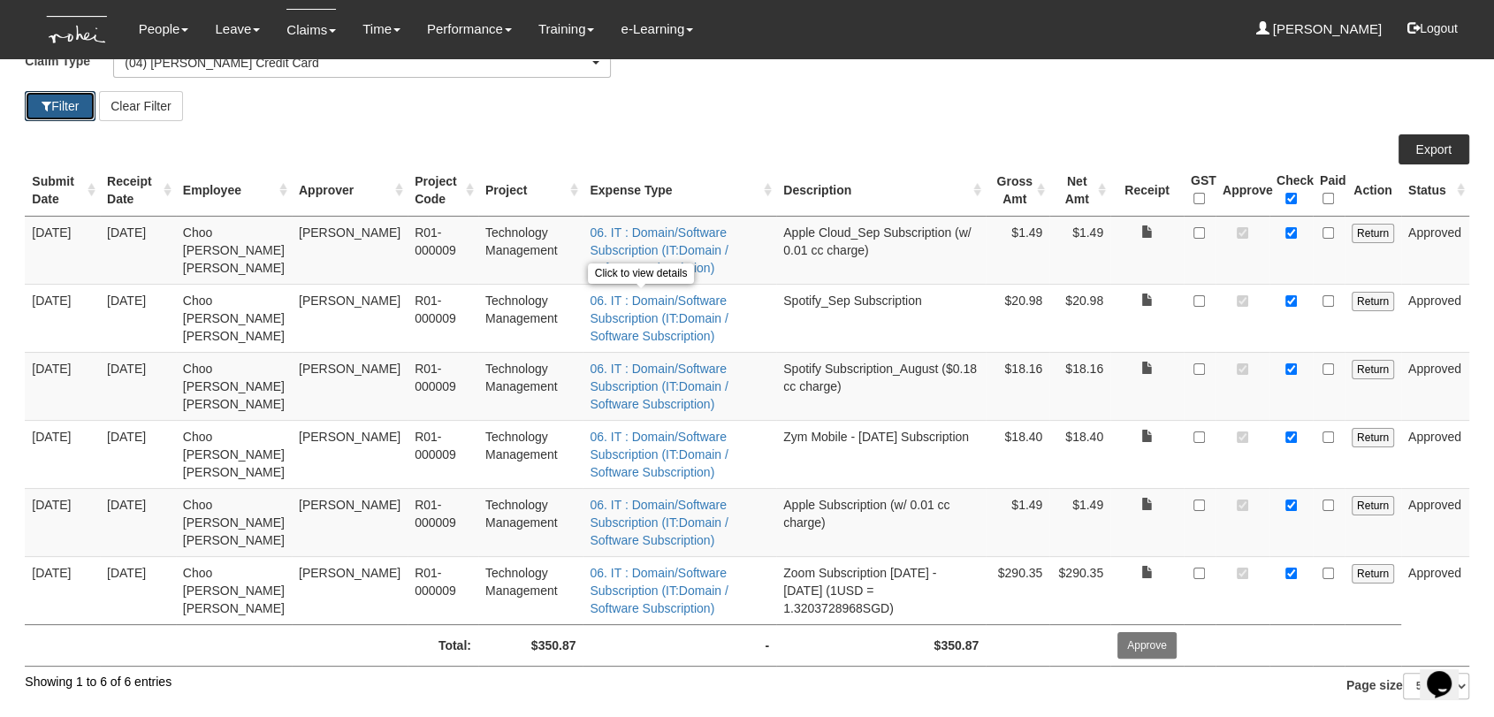
scroll to position [209, 0]
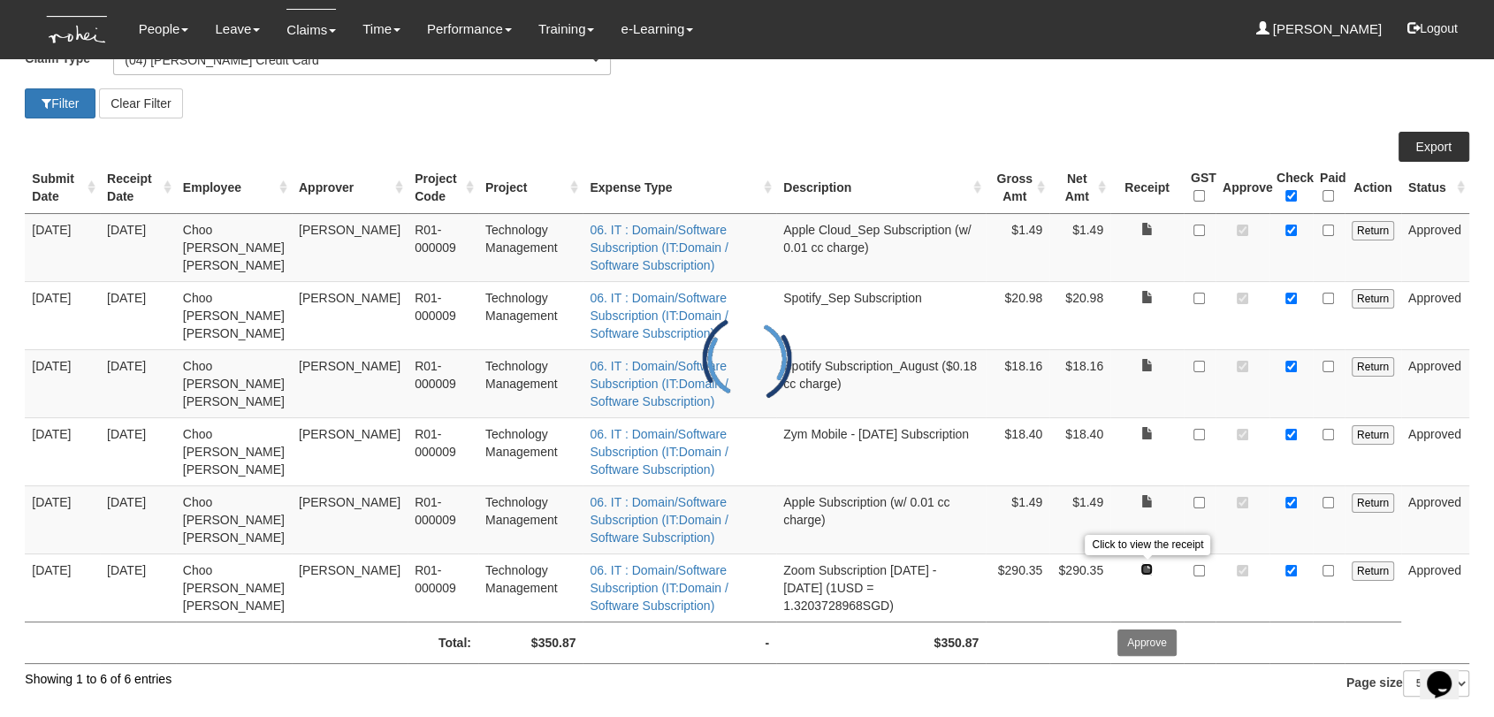
click at [1145, 567] on link at bounding box center [1146, 569] width 12 height 12
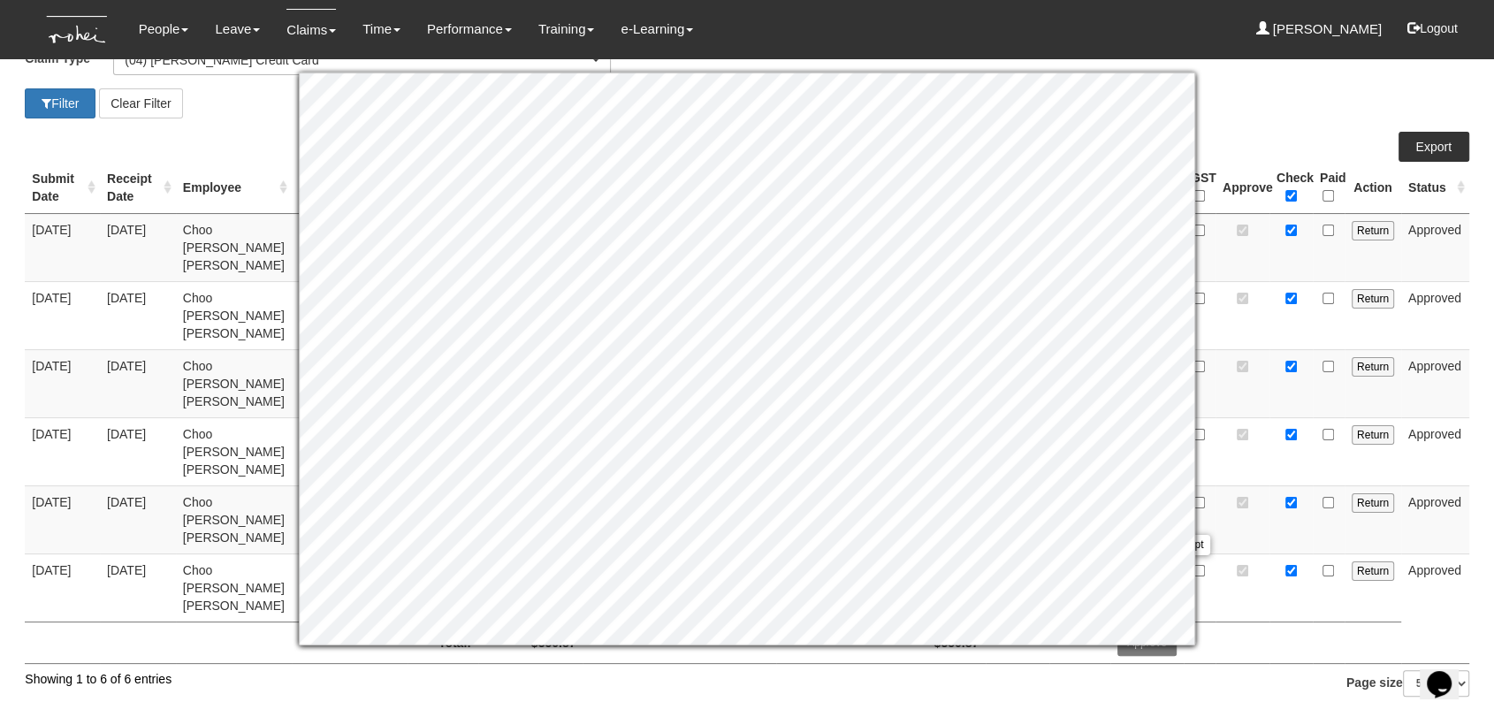
click at [1292, 104] on div "Filter Clear Filter" at bounding box center [746, 103] width 1470 height 30
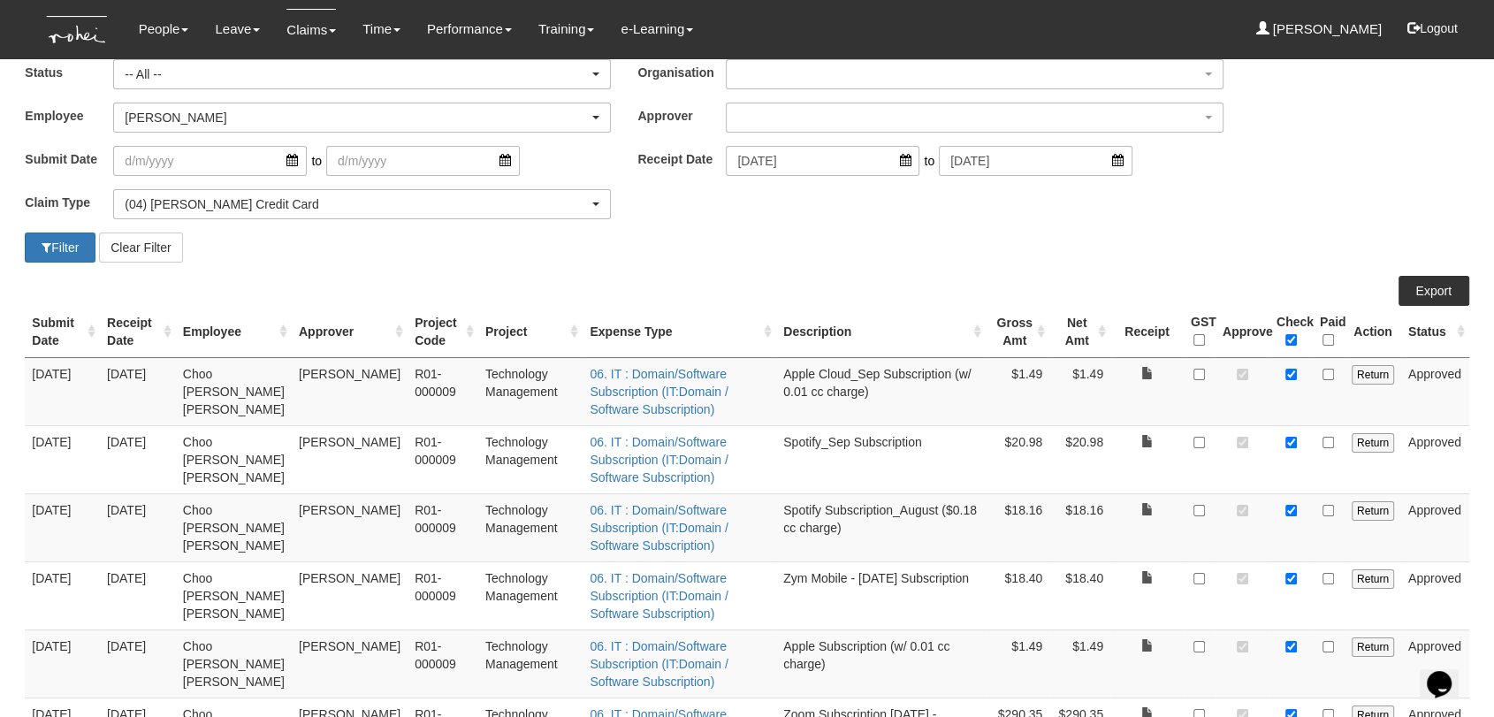
scroll to position [0, 0]
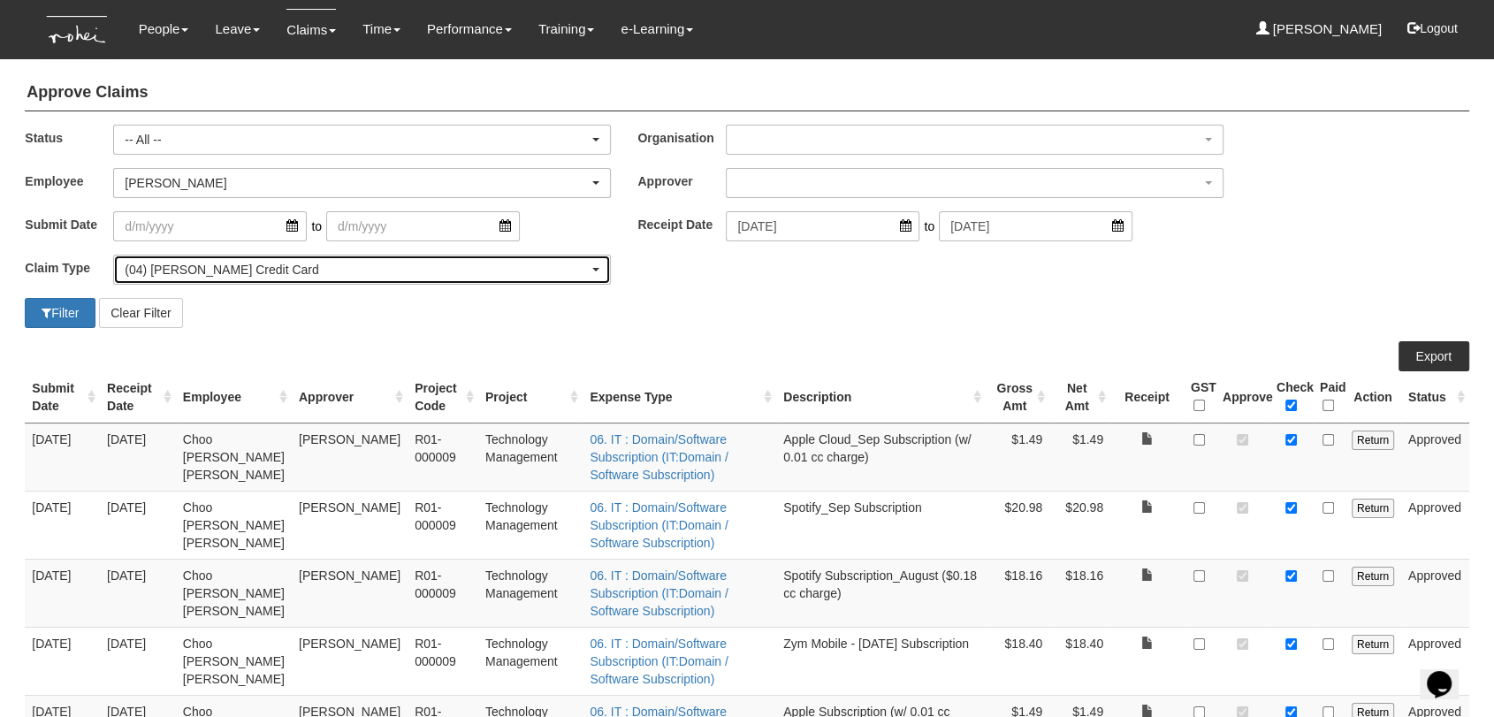
click at [321, 270] on div "(04) [PERSON_NAME] Credit Card" at bounding box center [357, 270] width 464 height 18
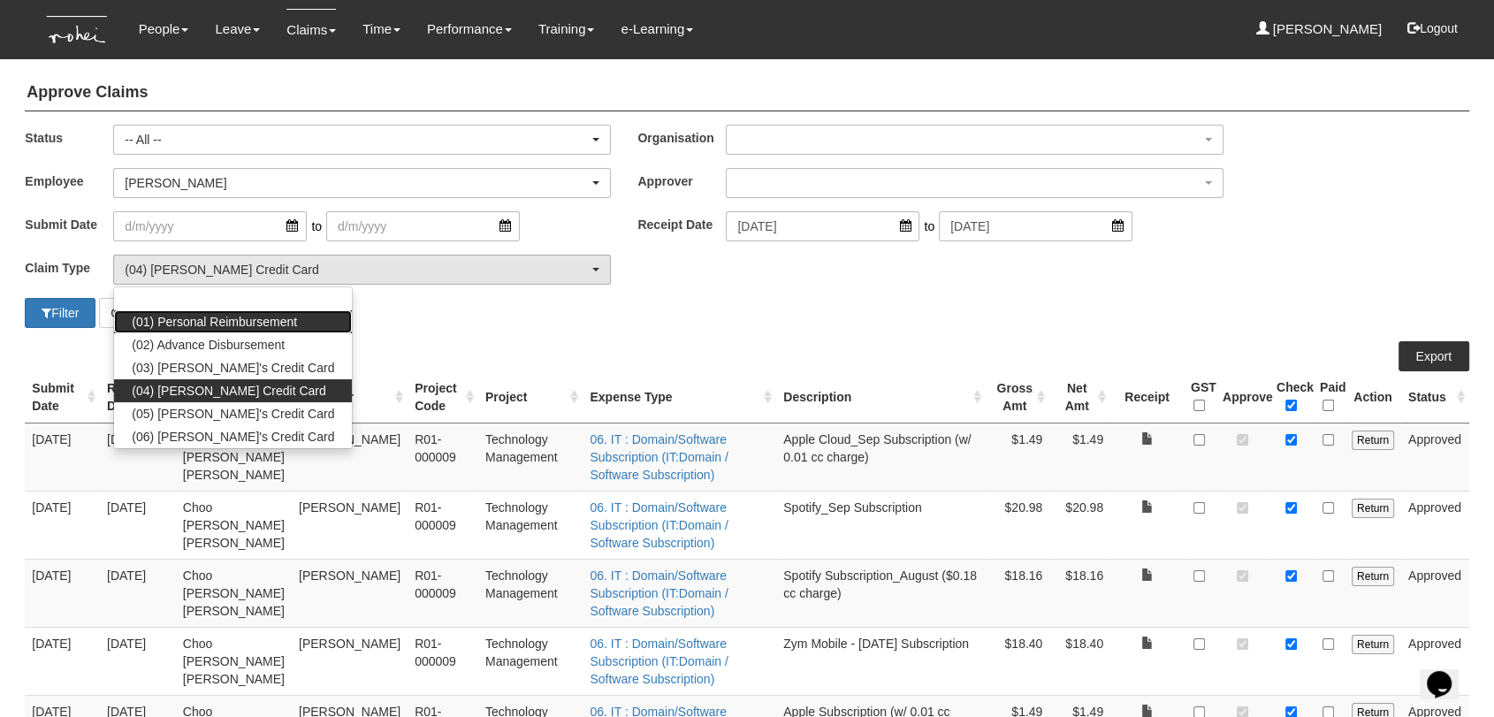
click at [304, 323] on link "(01) Personal Reimbursement" at bounding box center [233, 321] width 238 height 23
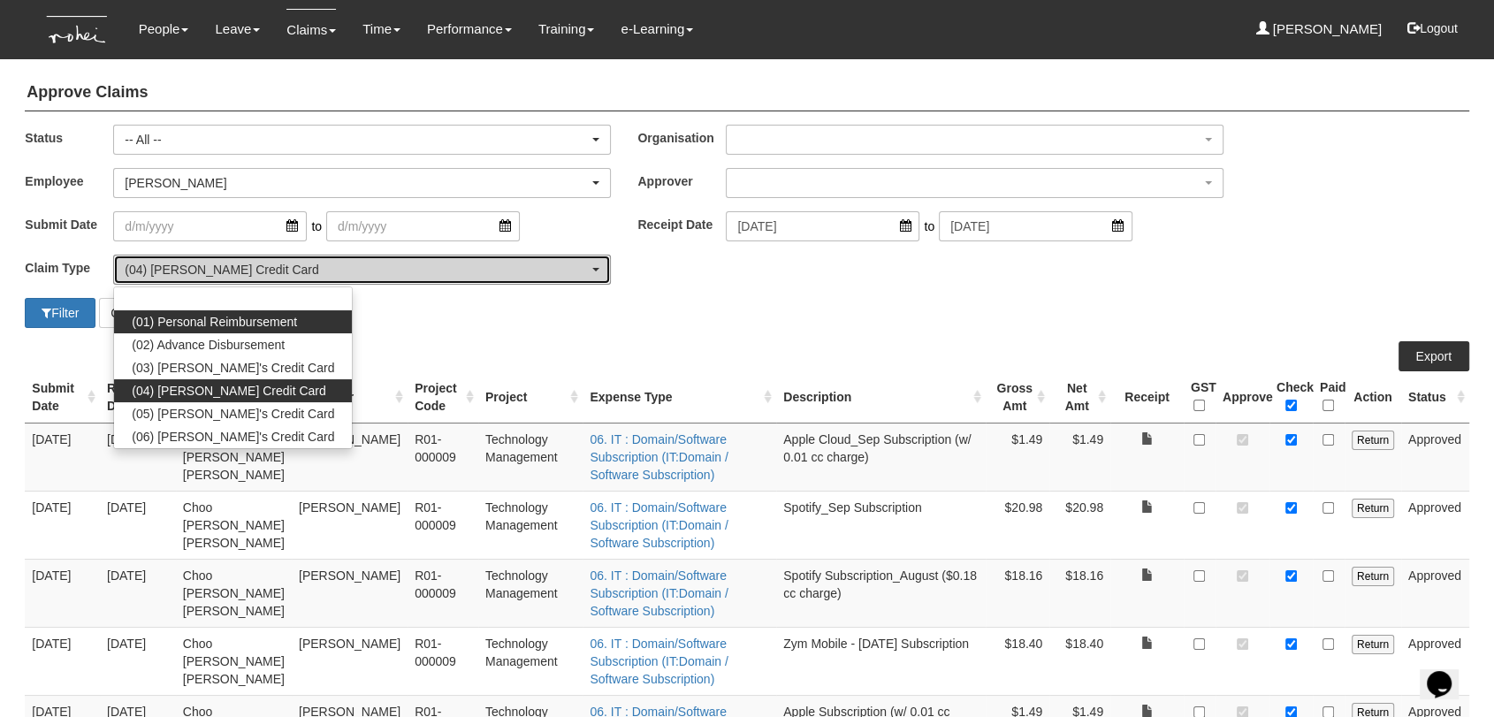
select select "14"
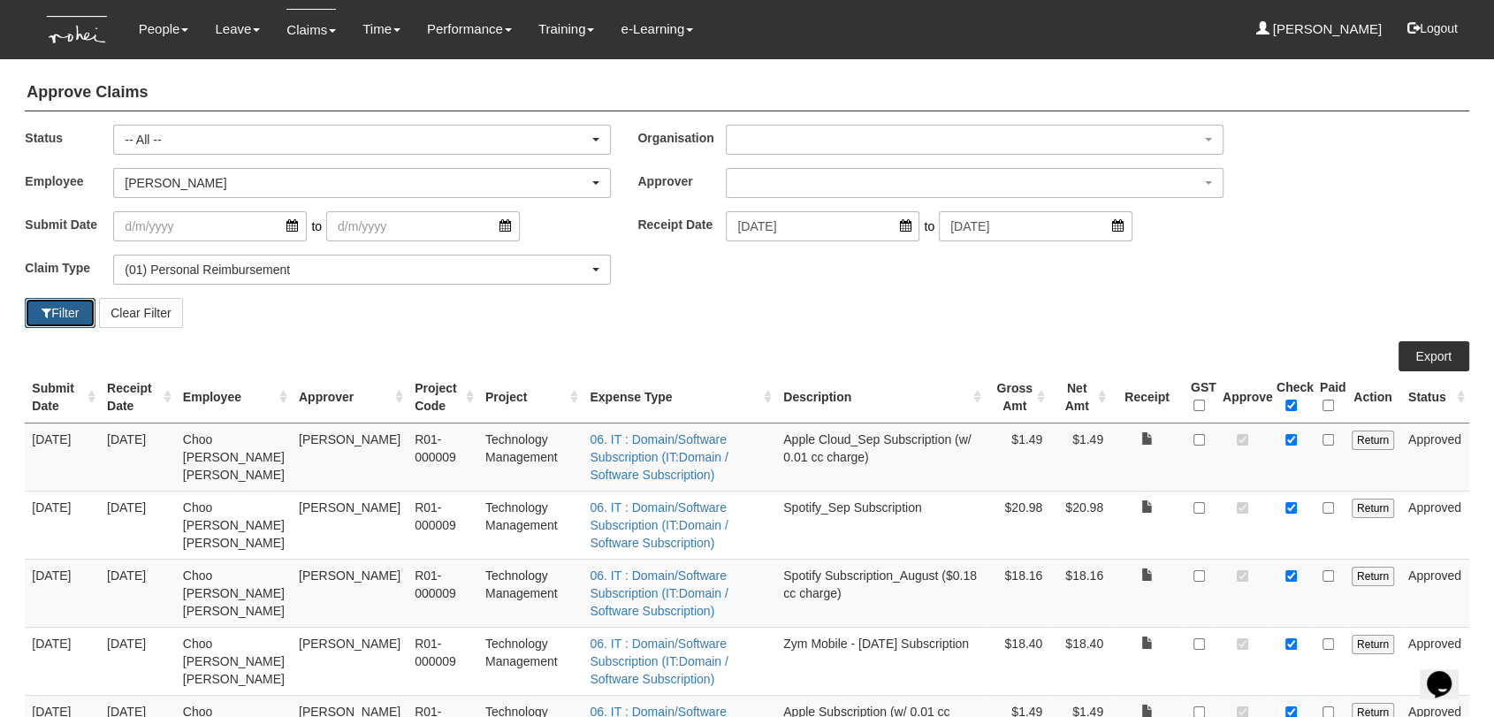
click at [70, 314] on button "Filter" at bounding box center [60, 313] width 71 height 30
select select "50"
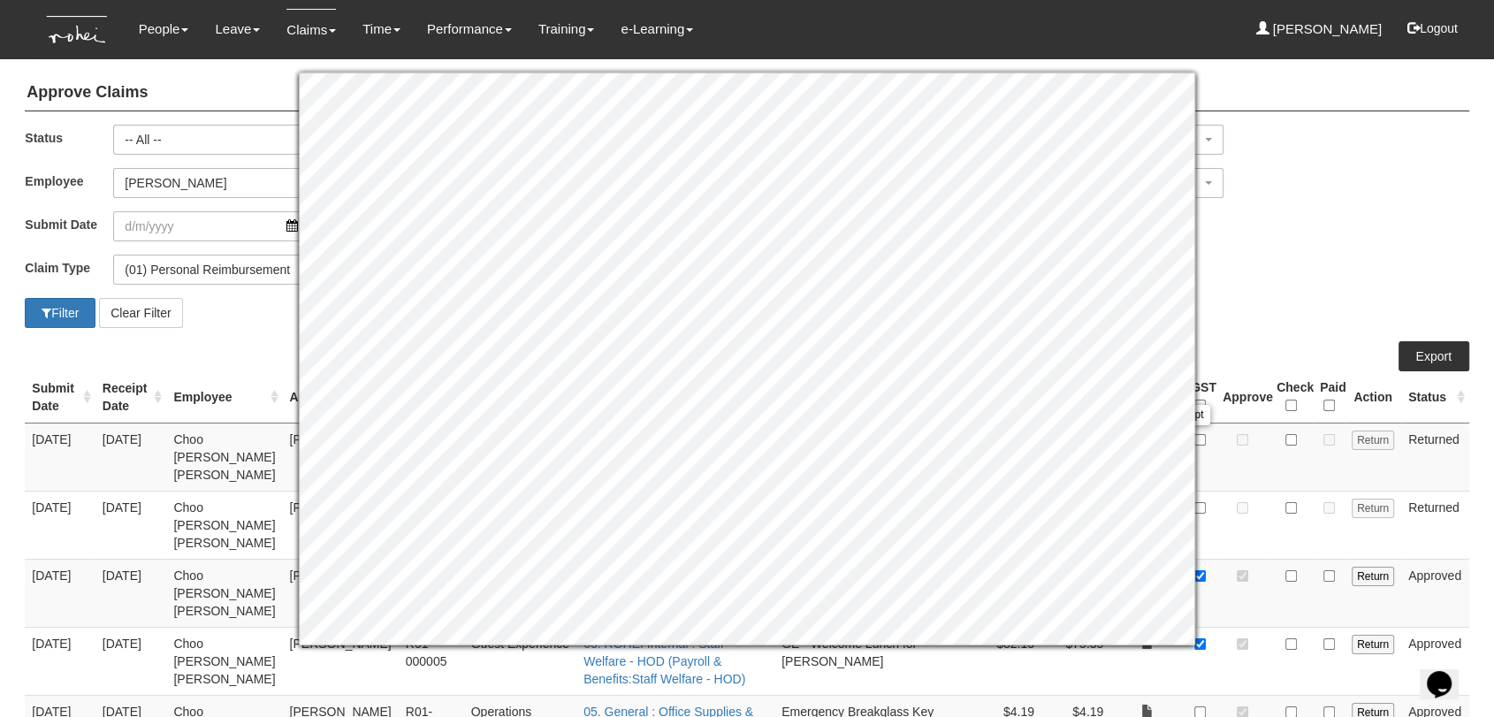
click at [1305, 248] on div "Submit Date to Receipt Date [DATE] to [DATE]" at bounding box center [746, 232] width 1470 height 43
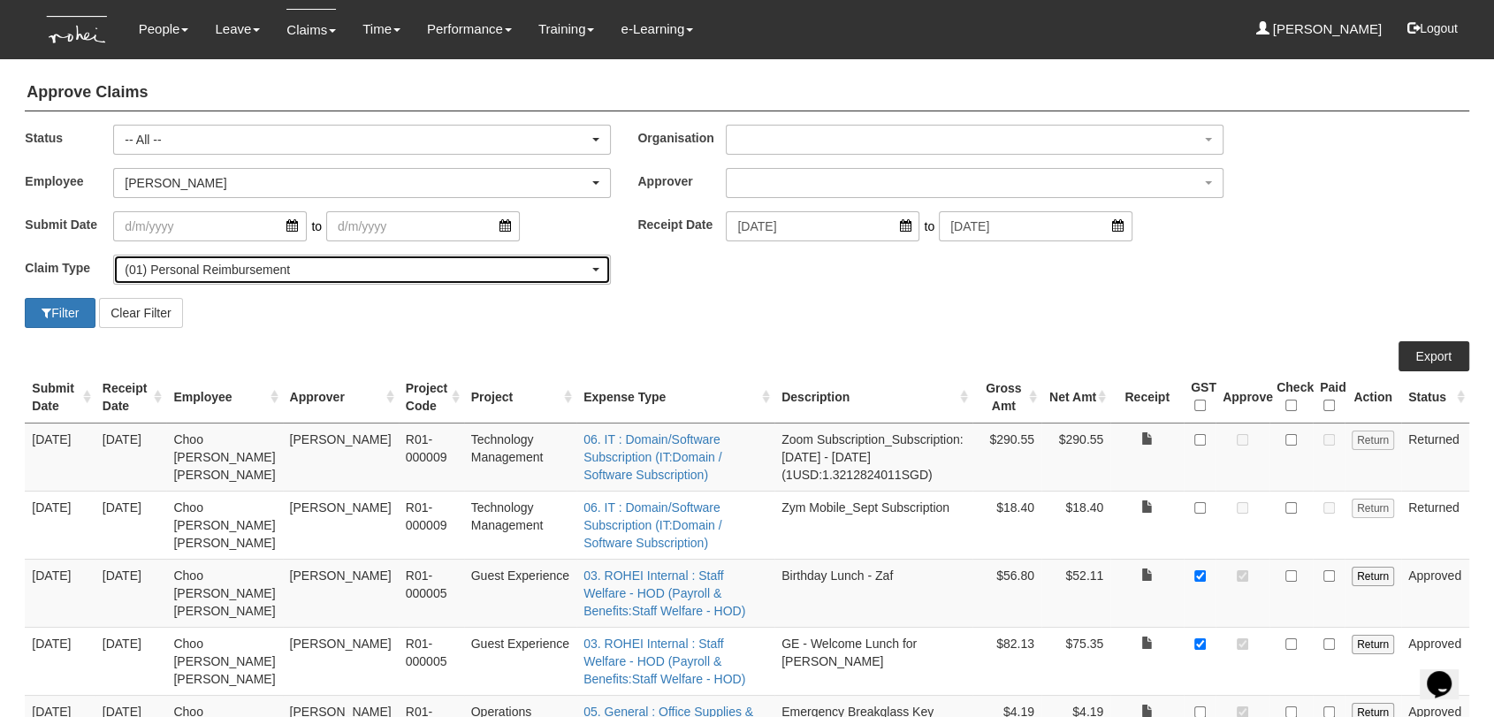
click at [587, 274] on div "(01) Personal Reimbursement" at bounding box center [357, 270] width 464 height 18
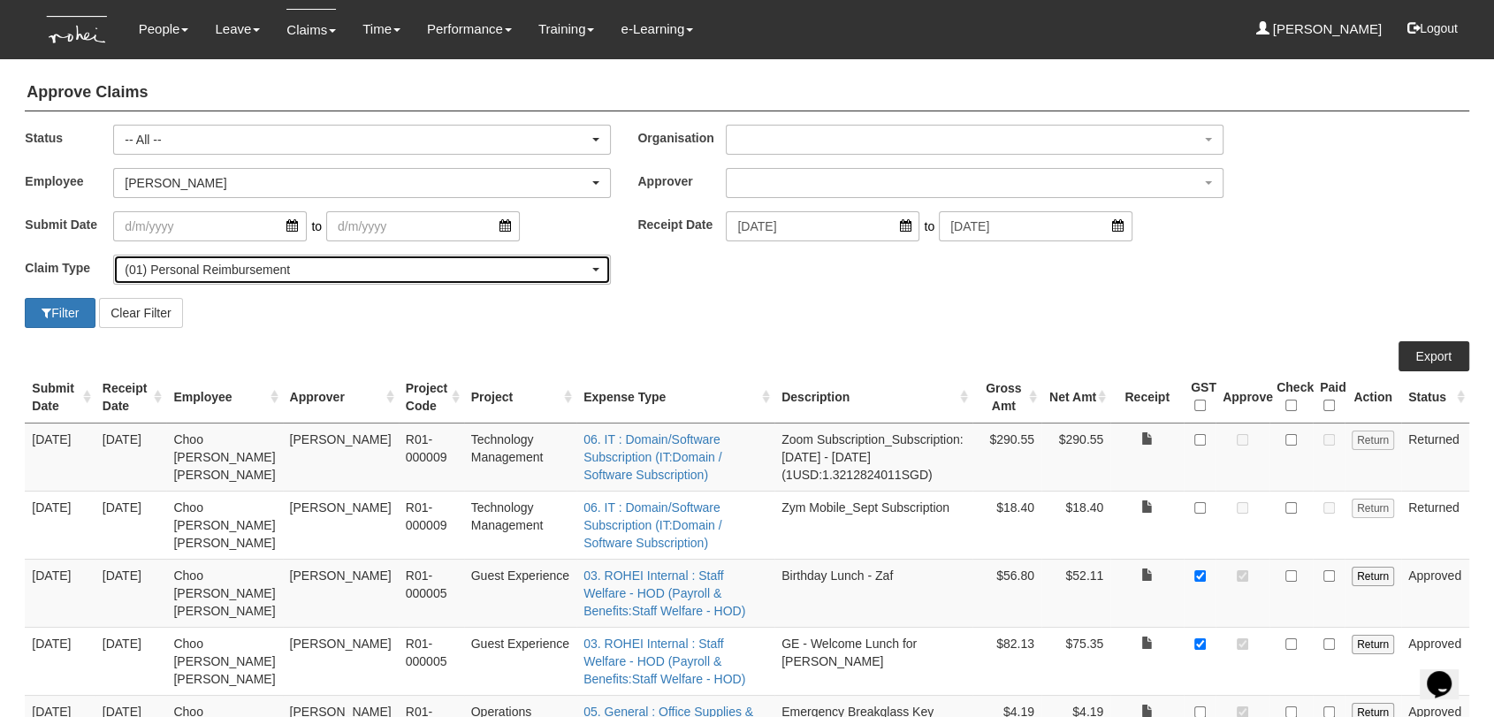
click at [211, 268] on div "(01) Personal Reimbursement" at bounding box center [357, 270] width 464 height 18
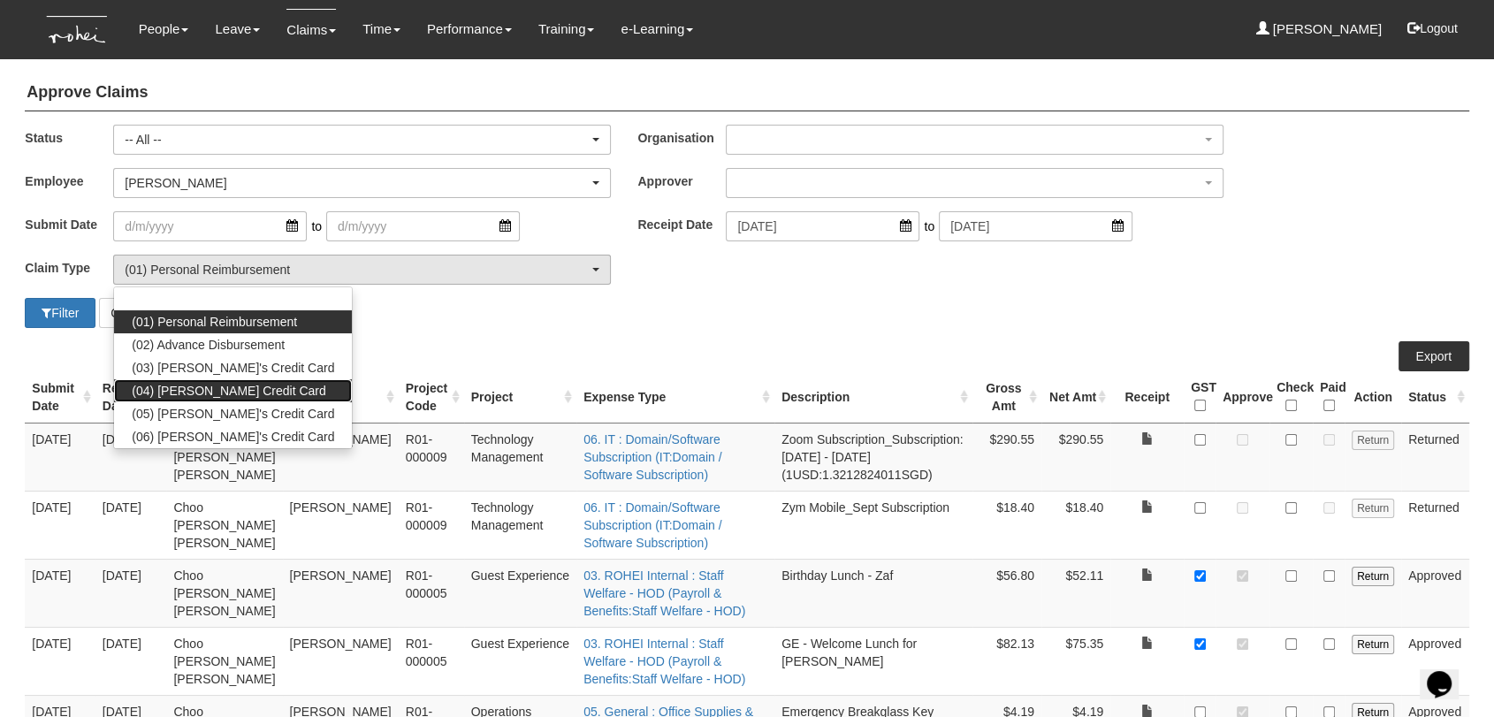
click at [209, 391] on span "(04) [PERSON_NAME] Credit Card" at bounding box center [229, 391] width 194 height 18
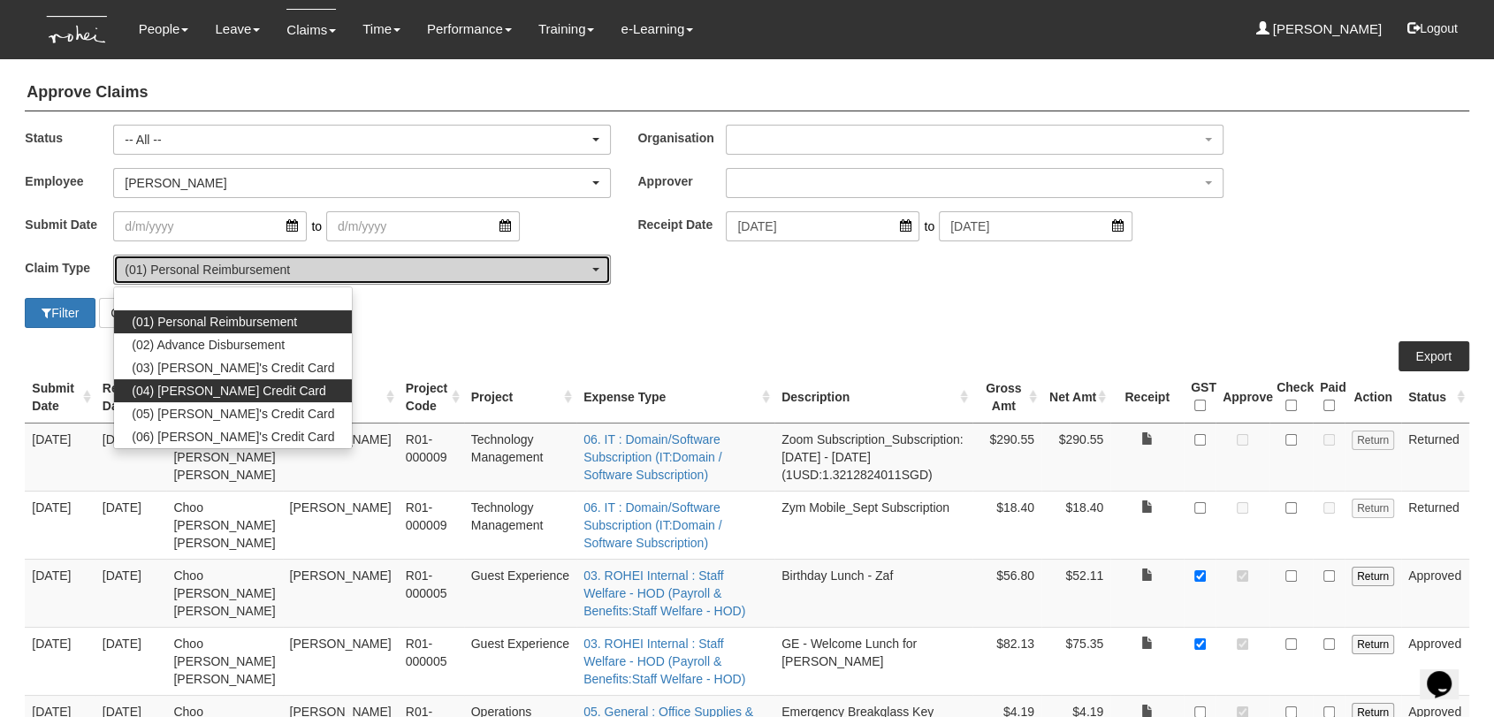
select select "16"
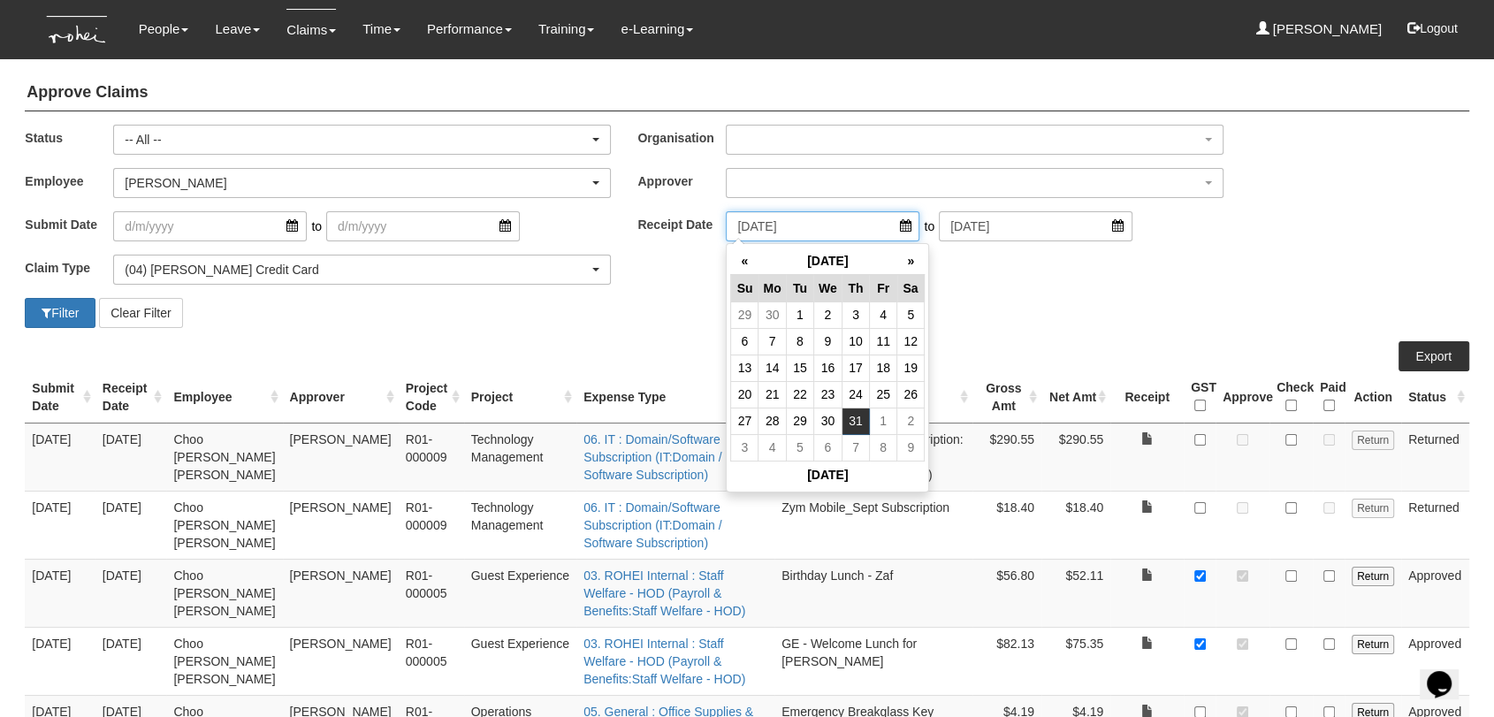
click at [891, 227] on input "[DATE]" at bounding box center [823, 226] width 194 height 30
click at [911, 263] on th "»" at bounding box center [910, 260] width 27 height 27
click at [818, 316] on td "30" at bounding box center [827, 314] width 28 height 27
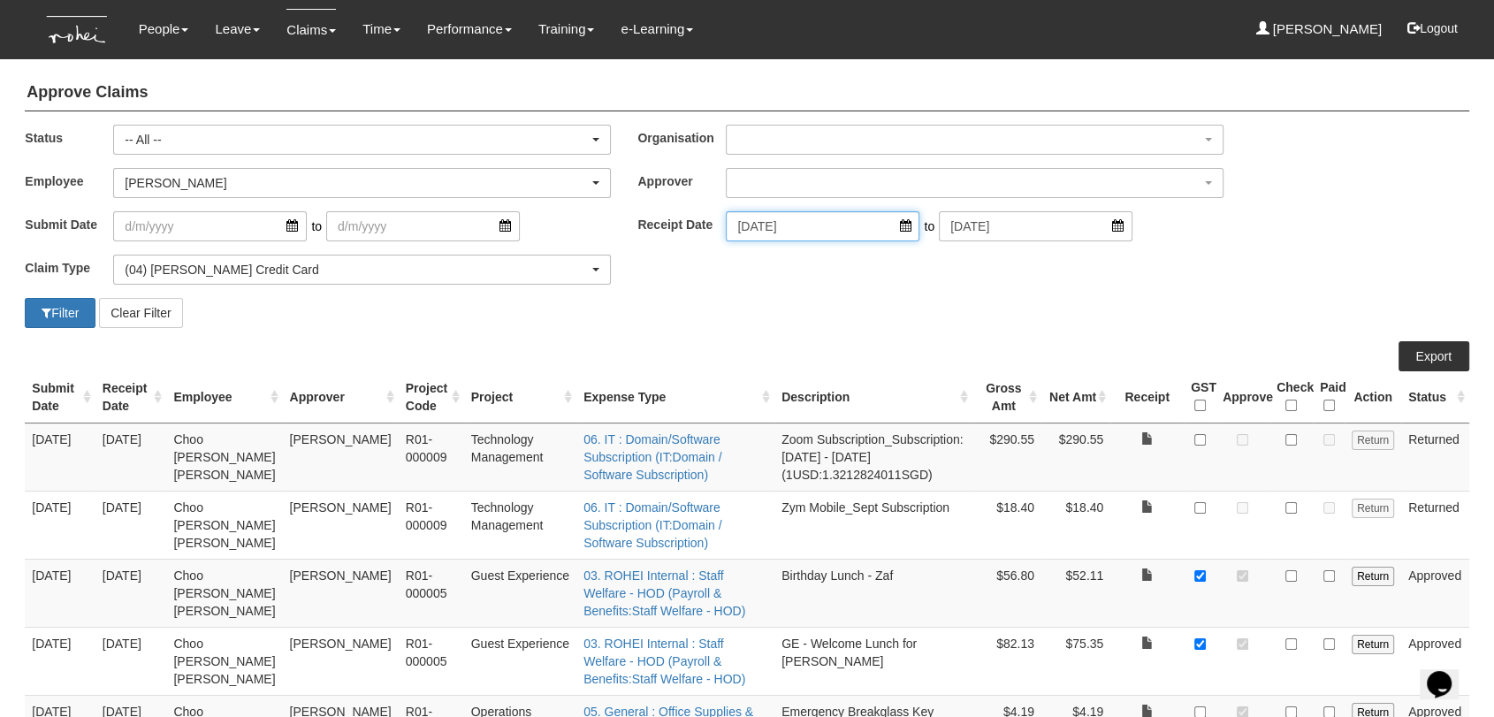
click at [895, 228] on input "[DATE]" at bounding box center [823, 226] width 194 height 30
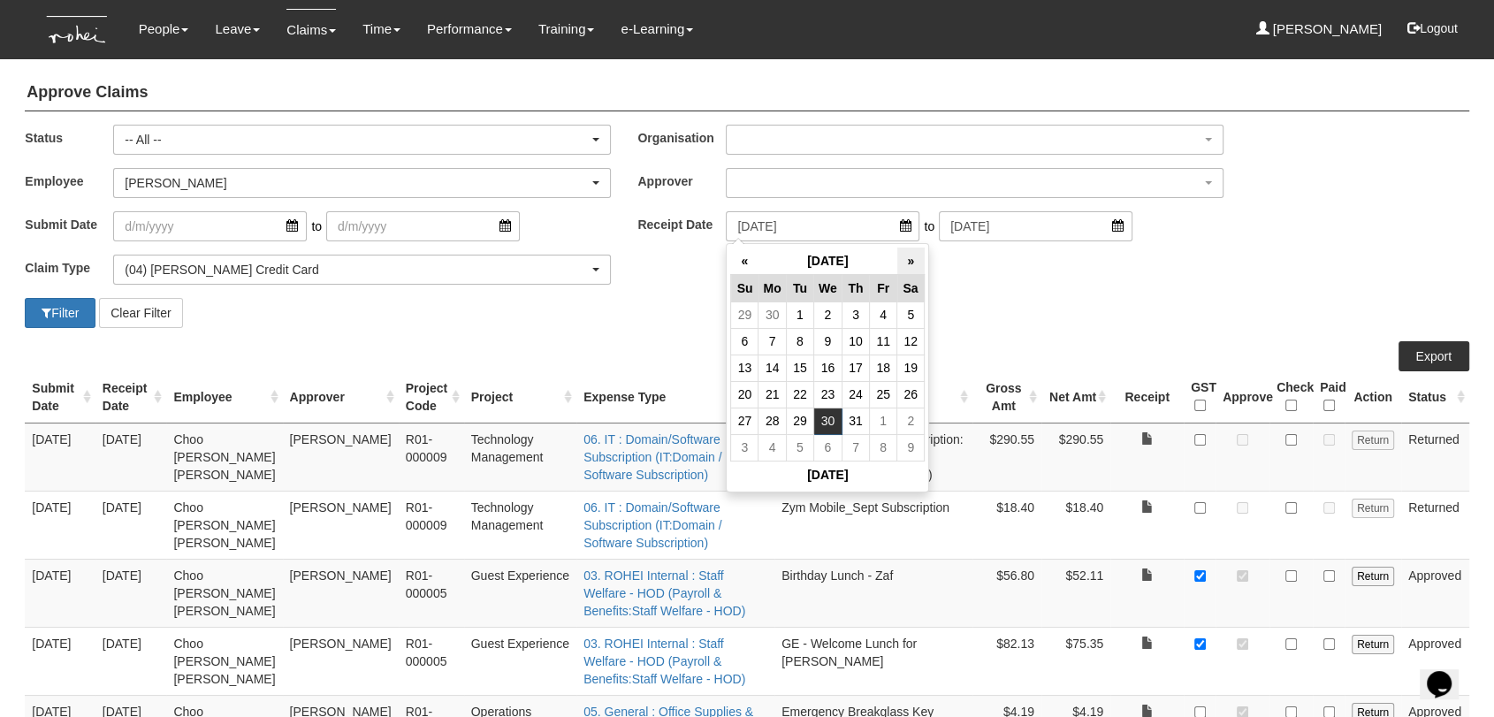
click at [901, 261] on th "»" at bounding box center [910, 260] width 27 height 27
click at [909, 423] on td "30" at bounding box center [910, 420] width 27 height 27
type input "[DATE]"
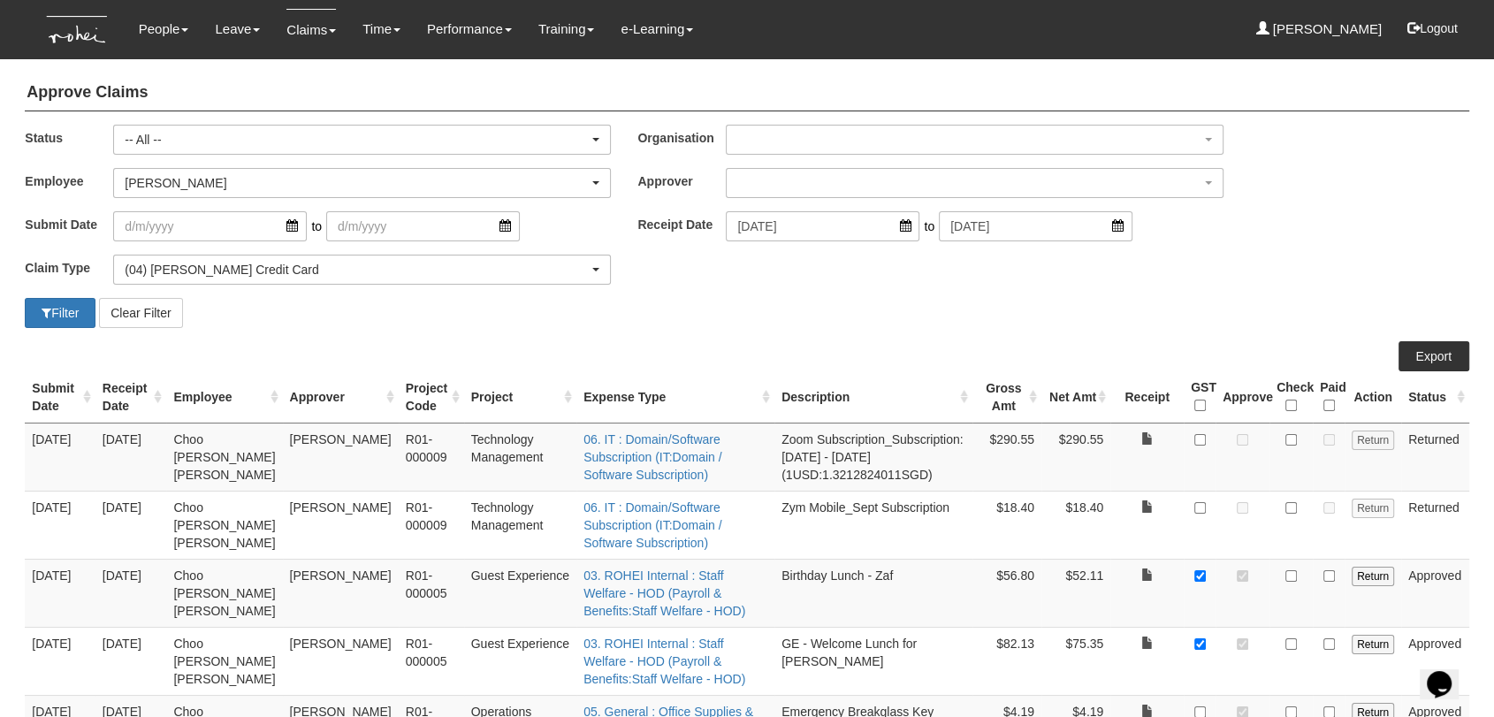
click at [54, 307] on button "Filter" at bounding box center [60, 313] width 71 height 30
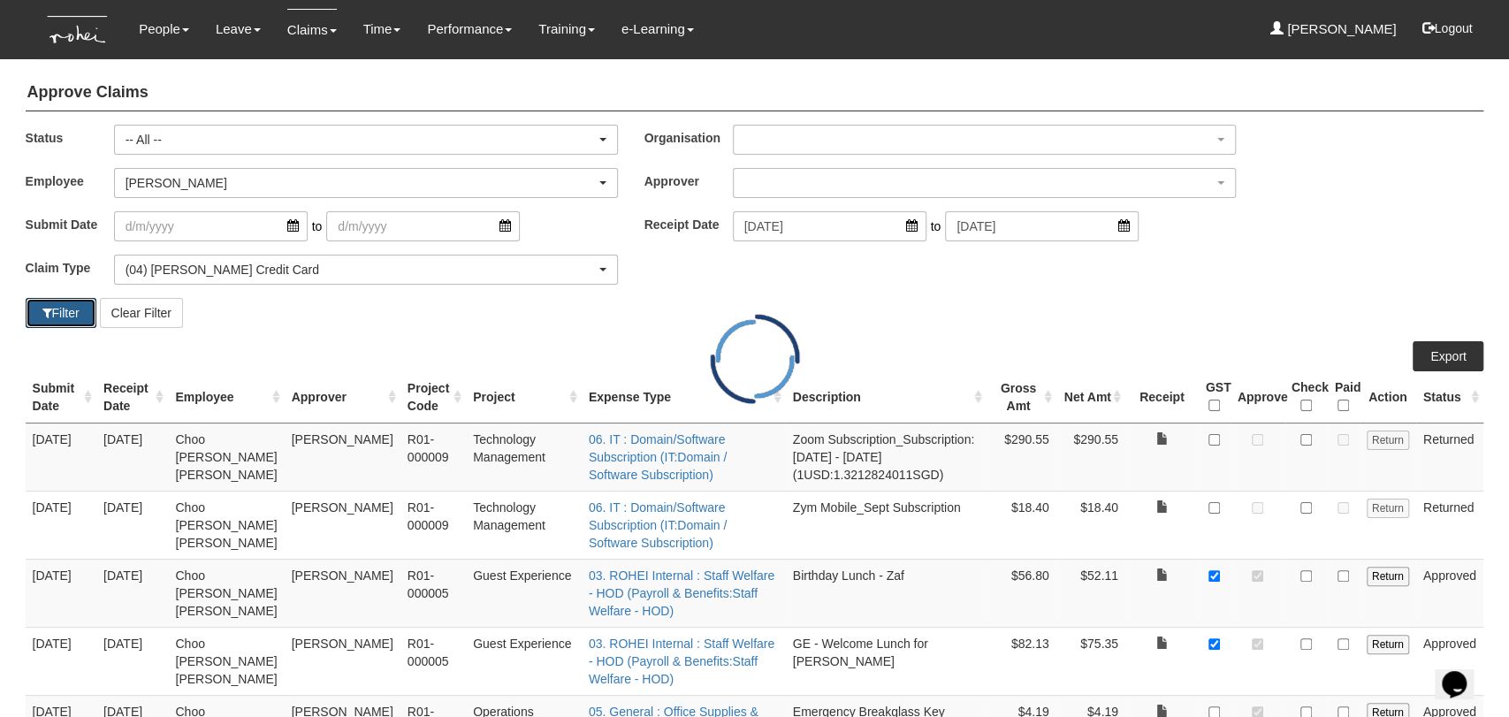
select select "50"
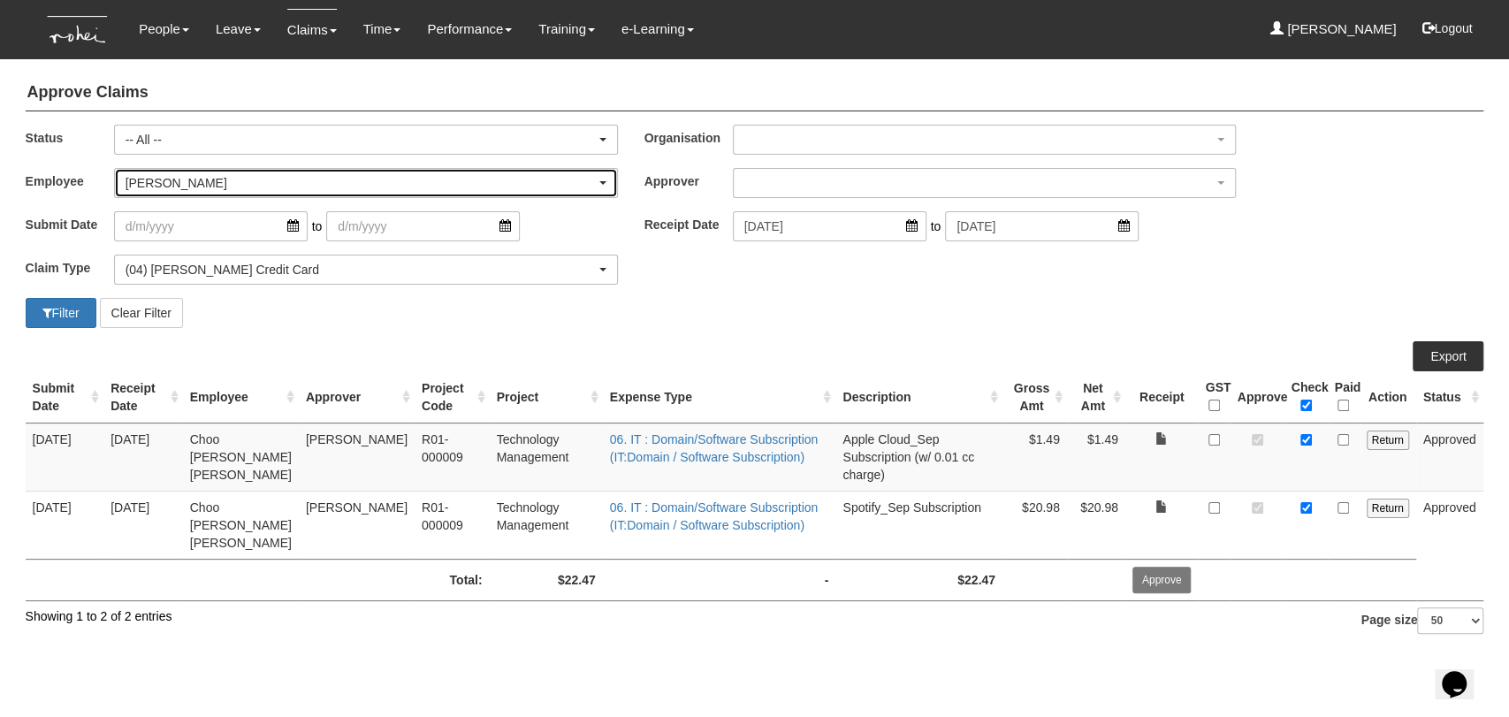
click at [210, 183] on div "[PERSON_NAME]" at bounding box center [361, 183] width 470 height 18
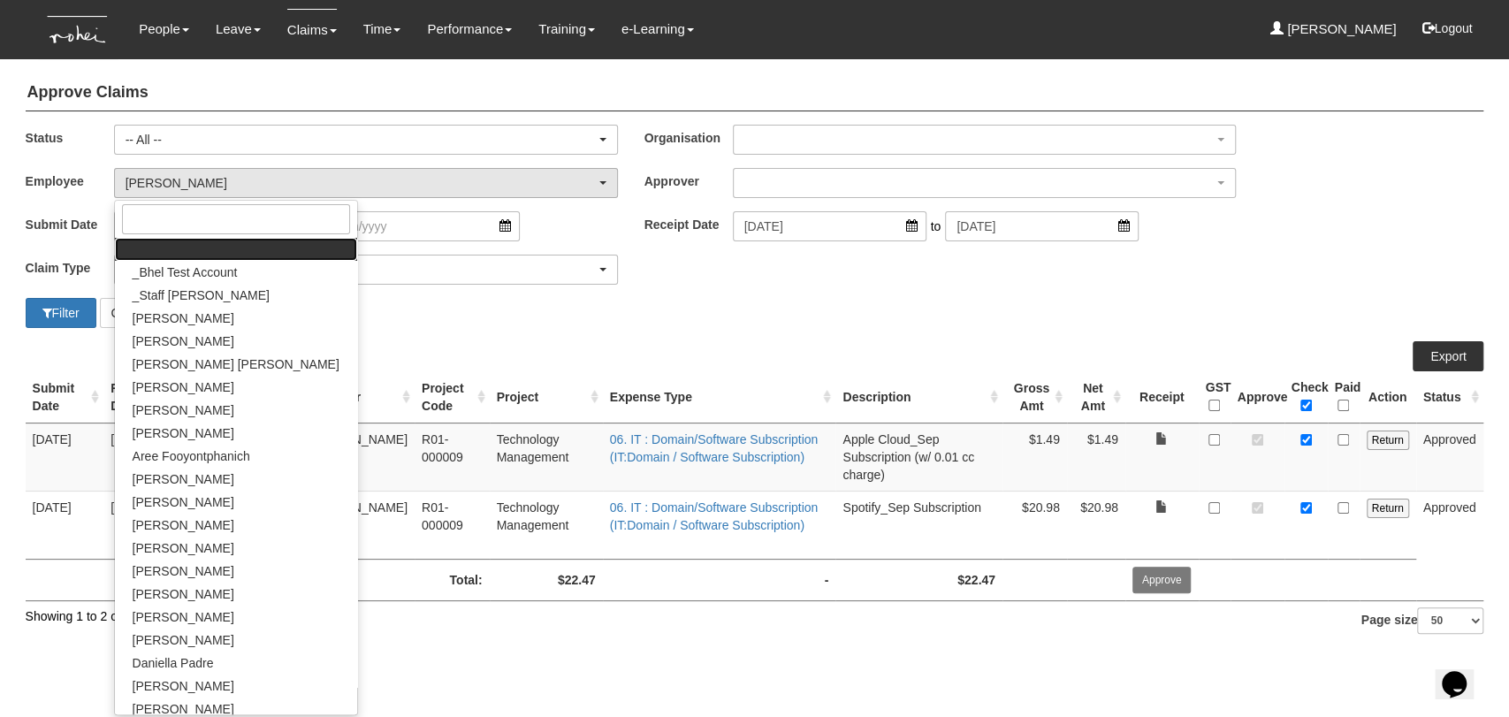
click at [178, 252] on link at bounding box center [236, 249] width 242 height 23
select select
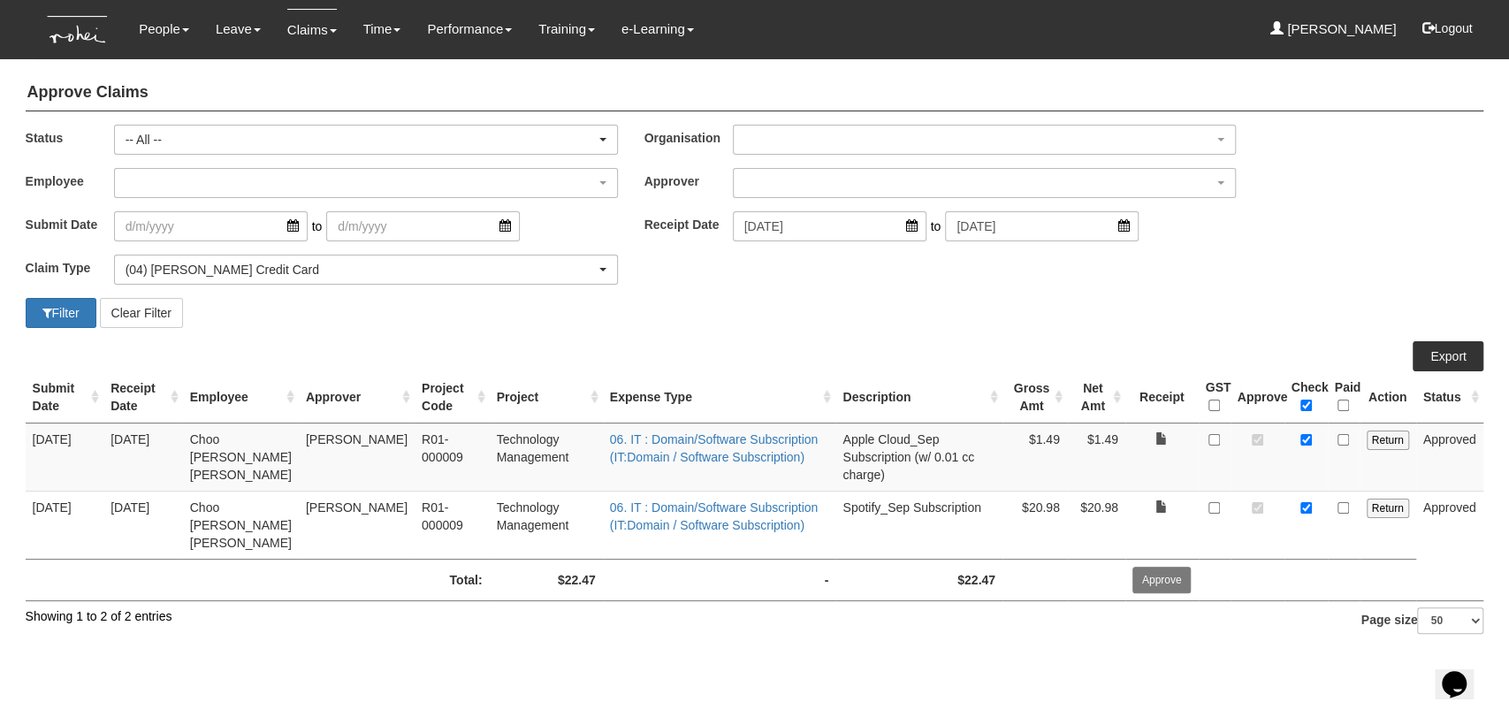
click at [735, 315] on div "Filter Clear Filter" at bounding box center [383, 313] width 742 height 30
click at [72, 316] on button "Filter" at bounding box center [61, 313] width 71 height 30
select select "50"
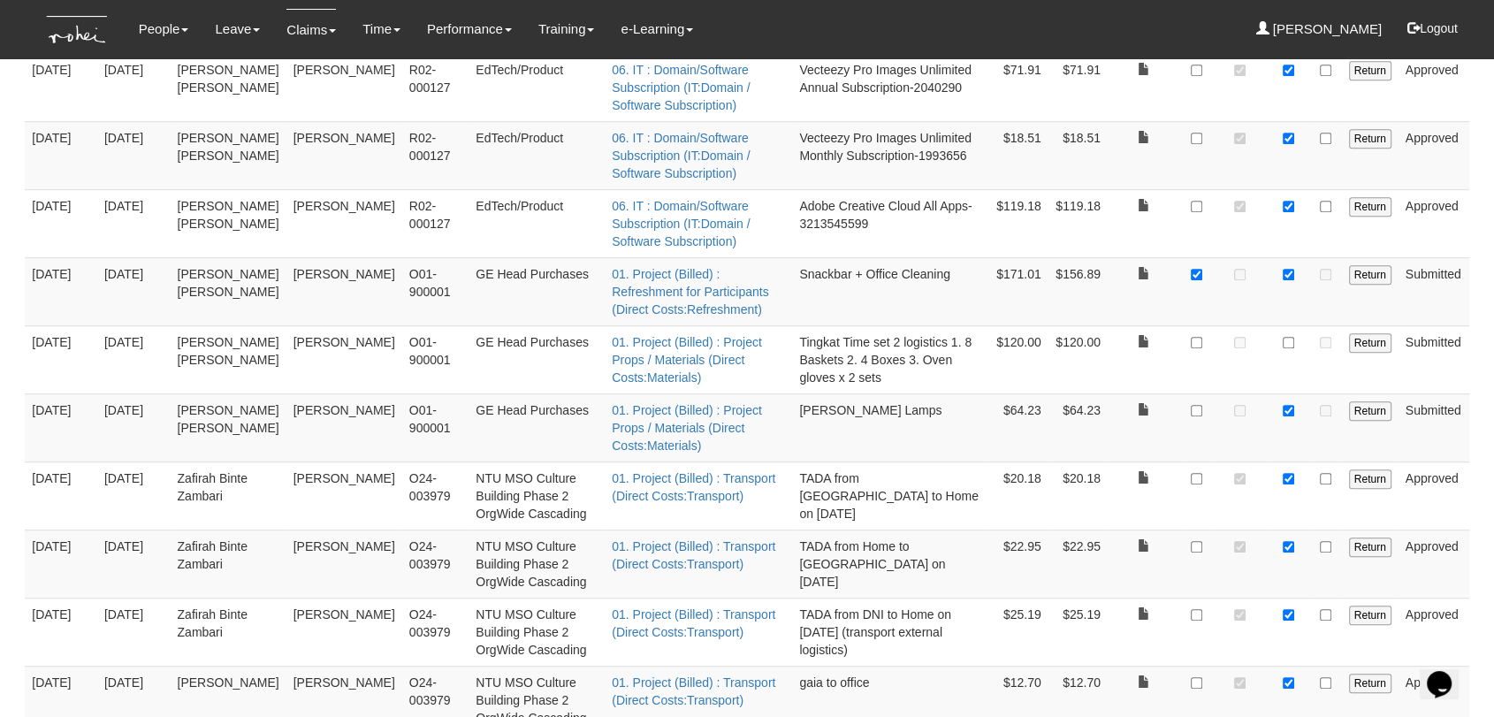
scroll to position [884, 0]
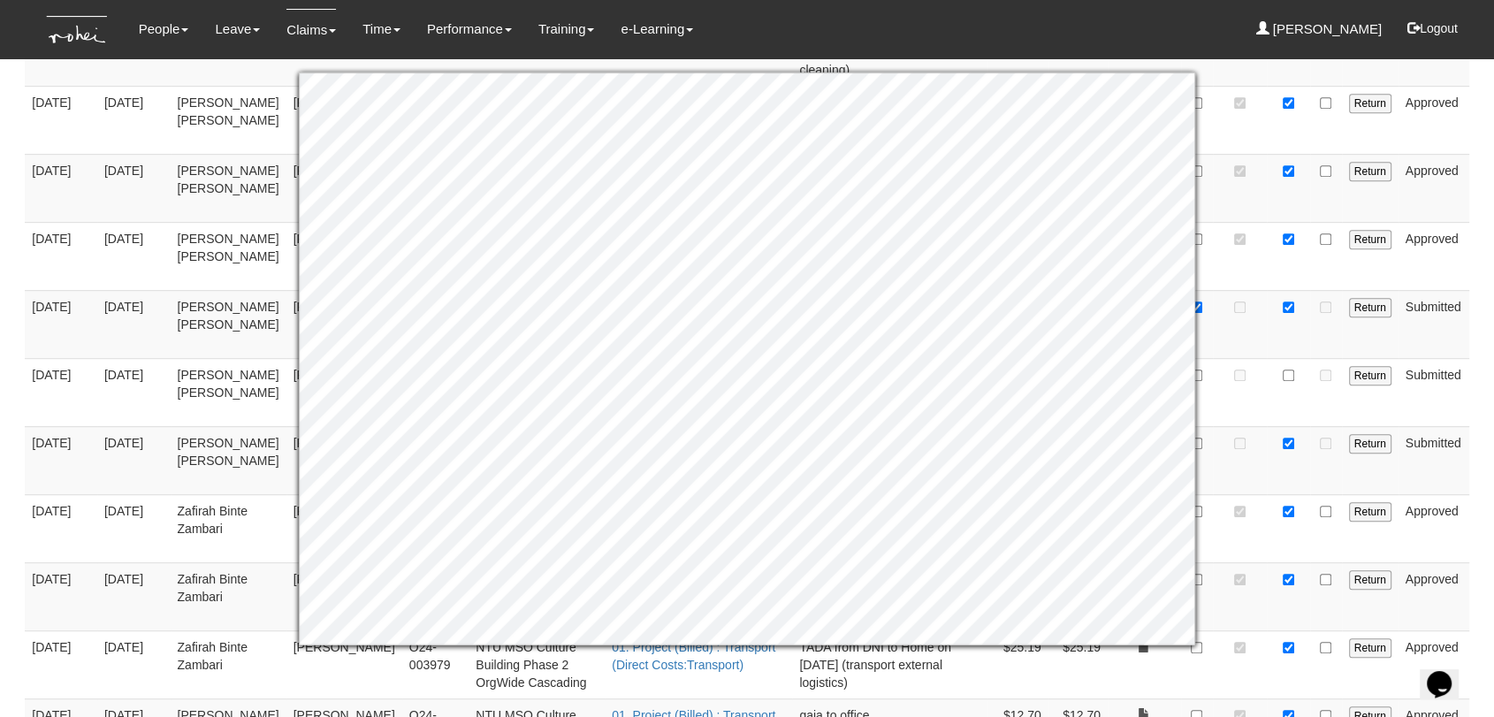
click at [1236, 399] on td at bounding box center [1240, 392] width 54 height 68
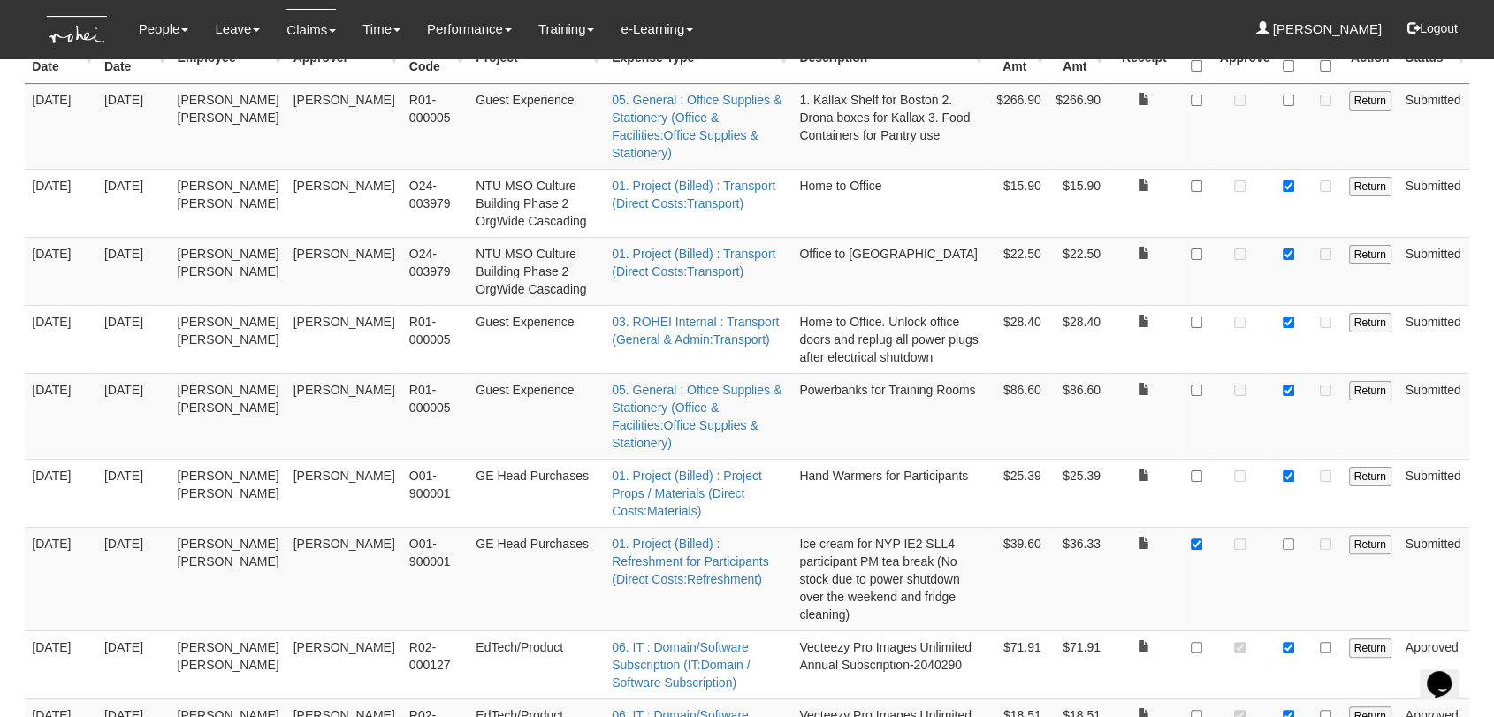
scroll to position [294, 0]
